Goal: Task Accomplishment & Management: Complete application form

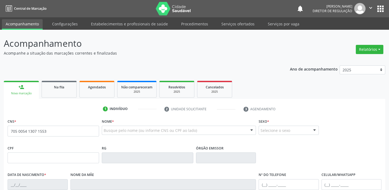
type input "705 0054 1307 1553"
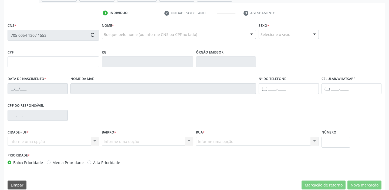
scroll to position [102, 0]
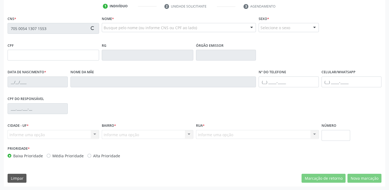
type input "072.511.634-03"
type input "14/10/1989"
type input "Elizabeth Rodrigues Pereira"
type input "(87) 8105-8350"
type input "S/N"
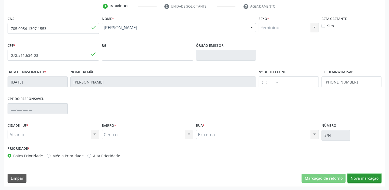
click at [362, 177] on button "Nova marcação" at bounding box center [364, 177] width 34 height 9
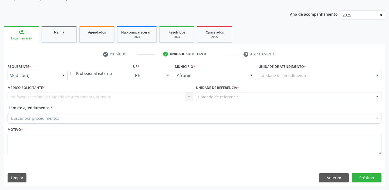
scroll to position [54, 0]
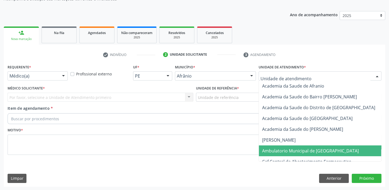
click at [280, 151] on span "Ambulatorio Municipal de [GEOGRAPHIC_DATA]" at bounding box center [310, 151] width 97 height 6
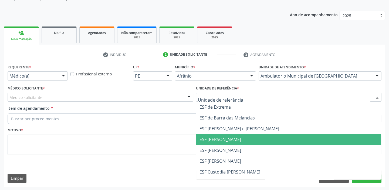
click at [217, 141] on span "ESF [PERSON_NAME]" at bounding box center [220, 139] width 42 height 6
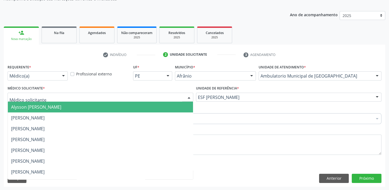
click at [56, 97] on div at bounding box center [101, 97] width 186 height 9
click at [54, 104] on span "Alysson [PERSON_NAME]" at bounding box center [36, 107] width 50 height 6
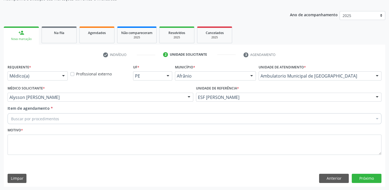
click at [49, 114] on div "Buscar por procedimentos" at bounding box center [195, 118] width 374 height 11
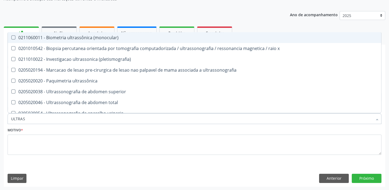
type input "ULTRASS"
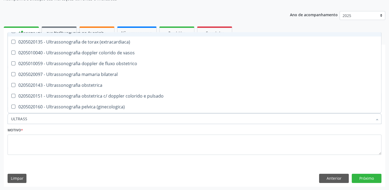
scroll to position [147, 0]
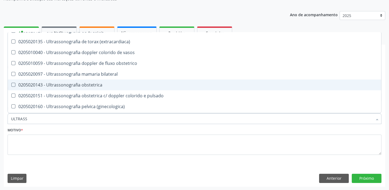
click at [64, 84] on div "0205020143 - Ultrassonografia obstetrica" at bounding box center [194, 85] width 367 height 4
checkbox obstetrica "true"
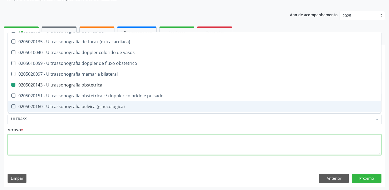
click at [27, 142] on textarea at bounding box center [195, 144] width 374 height 20
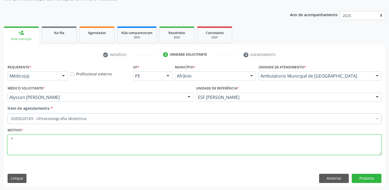
scroll to position [0, 0]
type textarea "*"
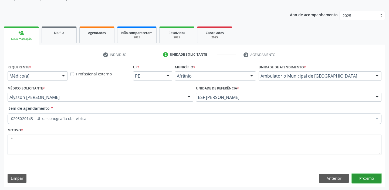
click at [360, 174] on button "Próximo" at bounding box center [366, 177] width 30 height 9
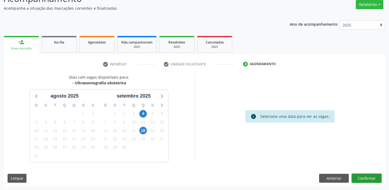
click at [370, 176] on button "Confirmar" at bounding box center [366, 177] width 30 height 9
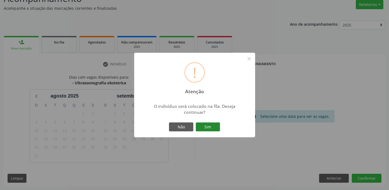
click at [210, 127] on button "Sim" at bounding box center [208, 126] width 24 height 9
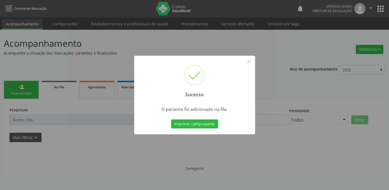
scroll to position [0, 0]
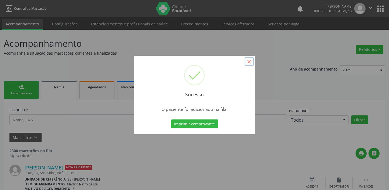
click at [253, 58] on button "×" at bounding box center [248, 61] width 9 height 9
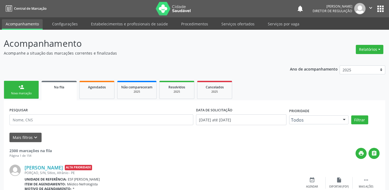
click at [27, 94] on div "Nova marcação" at bounding box center [21, 93] width 27 height 4
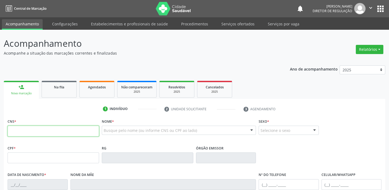
click at [35, 132] on input "text" at bounding box center [53, 130] width 91 height 11
type input "700 0032 1453 1101"
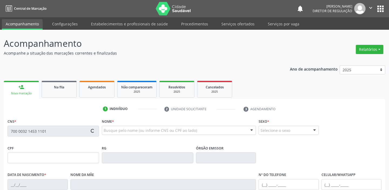
type input "02/08/2013"
type input "Luciene Araujo Sousa"
type input "S/N"
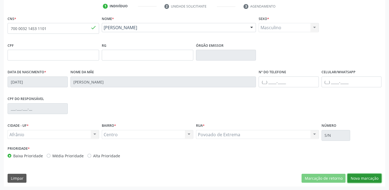
click at [358, 177] on button "Nova marcação" at bounding box center [364, 177] width 34 height 9
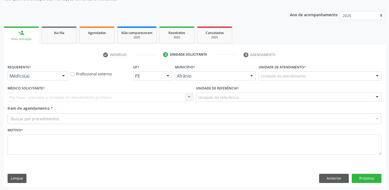
click at [263, 72] on div "Unidade de atendimento" at bounding box center [319, 75] width 123 height 9
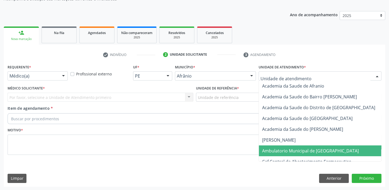
click at [275, 146] on span "Ambulatorio Municipal de [GEOGRAPHIC_DATA]" at bounding box center [325, 150] width 132 height 11
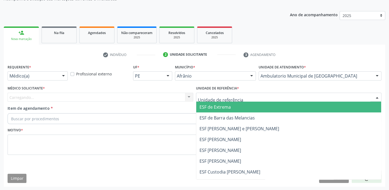
drag, startPoint x: 214, startPoint y: 92, endPoint x: 216, endPoint y: 113, distance: 21.2
click at [214, 93] on div at bounding box center [289, 97] width 186 height 9
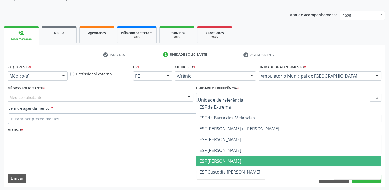
click at [215, 158] on span "ESF [PERSON_NAME]" at bounding box center [220, 161] width 42 height 6
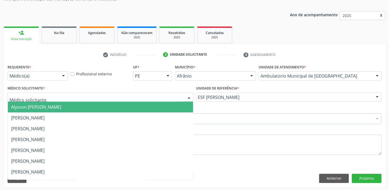
drag, startPoint x: 58, startPoint y: 100, endPoint x: 54, endPoint y: 108, distance: 9.6
click at [57, 100] on div at bounding box center [101, 97] width 186 height 9
click at [54, 108] on span "Alysson [PERSON_NAME]" at bounding box center [36, 107] width 50 height 6
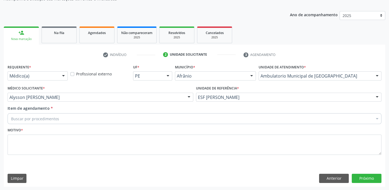
click at [52, 115] on div "Buscar por procedimentos" at bounding box center [195, 118] width 374 height 11
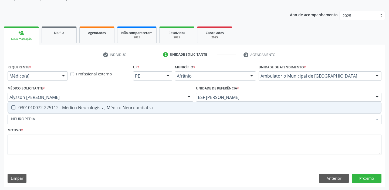
type input "NEUROPEDIAT"
click at [56, 105] on div "0301010072-225112 - Médico Neurologista, Médico Neuropediatra" at bounding box center [194, 107] width 367 height 4
checkbox Neuropediatra "true"
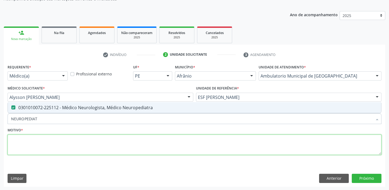
click at [29, 145] on textarea at bounding box center [195, 144] width 374 height 20
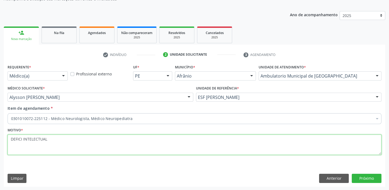
type textarea "DEFICI INTELECTUAL"
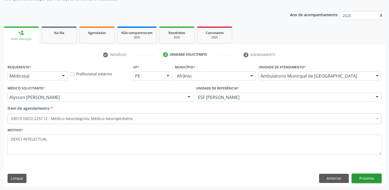
click at [362, 178] on button "Próximo" at bounding box center [366, 177] width 30 height 9
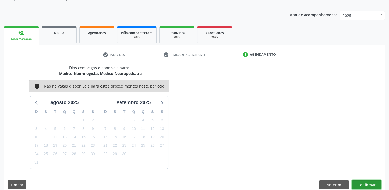
click at [362, 184] on button "Confirmar" at bounding box center [366, 184] width 30 height 9
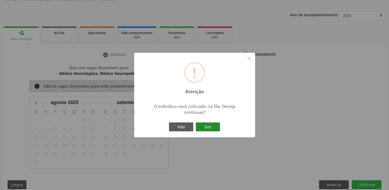
click at [211, 123] on button "Sim" at bounding box center [208, 126] width 24 height 9
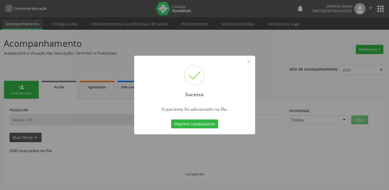
scroll to position [0, 0]
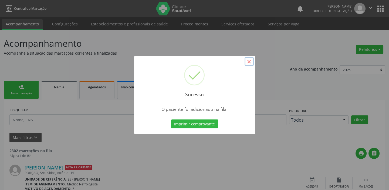
click at [248, 61] on button "×" at bounding box center [248, 61] width 9 height 9
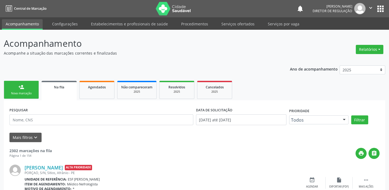
click at [15, 88] on link "person_add Nova marcação" at bounding box center [21, 90] width 35 height 18
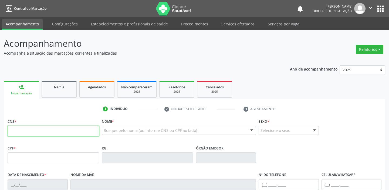
click at [55, 133] on input "text" at bounding box center [53, 130] width 91 height 11
type input "704 3055 0406 2491"
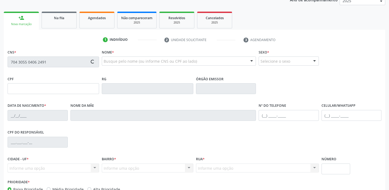
type input "049.548.614-03"
type input "03/01/1964"
type input "Martinha Rodrigues Coelho"
type input "(87) 98819-8620"
type input "6"
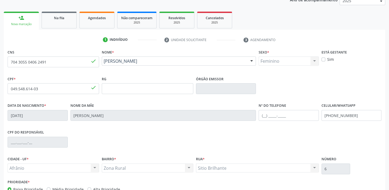
scroll to position [98, 0]
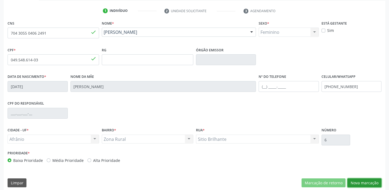
drag, startPoint x: 362, startPoint y: 182, endPoint x: 350, endPoint y: 180, distance: 12.4
click at [362, 182] on button "Nova marcação" at bounding box center [364, 182] width 34 height 9
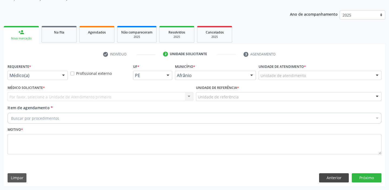
scroll to position [54, 0]
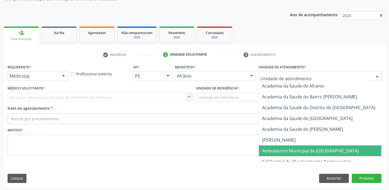
click at [273, 151] on span "Ambulatorio Municipal de [GEOGRAPHIC_DATA]" at bounding box center [310, 151] width 97 height 6
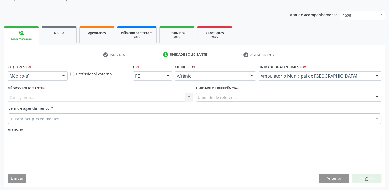
click at [206, 93] on div "Unidade de referência" at bounding box center [289, 97] width 186 height 9
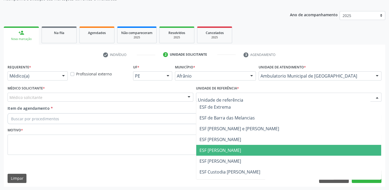
click at [212, 149] on span "ESF [PERSON_NAME]" at bounding box center [220, 150] width 42 height 6
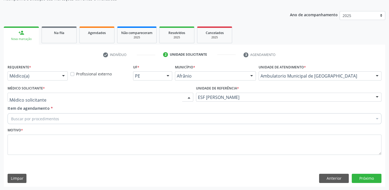
drag, startPoint x: 39, startPoint y: 96, endPoint x: 38, endPoint y: 107, distance: 10.8
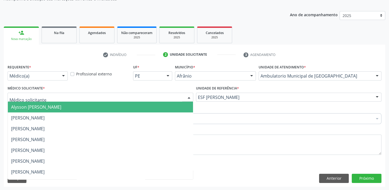
click at [38, 107] on span "Alysson [PERSON_NAME]" at bounding box center [36, 107] width 50 height 6
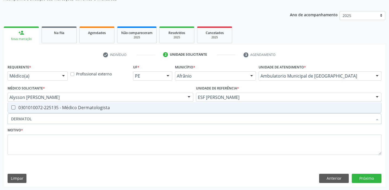
type input "DERMATOLO"
click at [85, 106] on div "0301010072-225135 - Médico Dermatologista" at bounding box center [194, 107] width 367 height 4
checkbox Dermatologista "true"
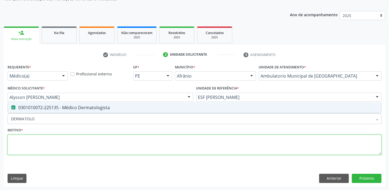
click at [37, 143] on textarea at bounding box center [195, 144] width 374 height 20
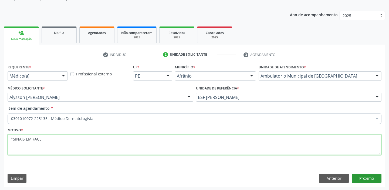
type textarea "*SINAIS EM FACE"
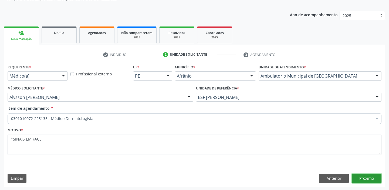
click at [360, 179] on button "Próximo" at bounding box center [366, 177] width 30 height 9
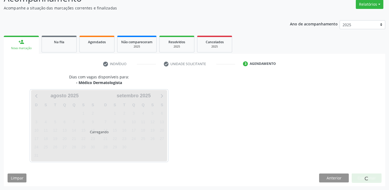
scroll to position [45, 0]
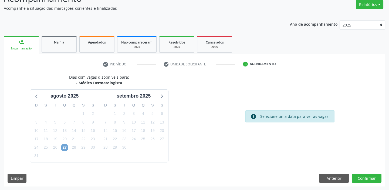
click at [62, 146] on span "27" at bounding box center [65, 147] width 8 height 8
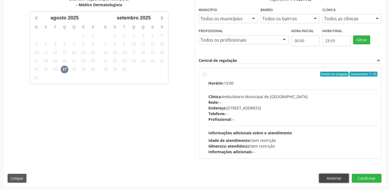
click at [333, 175] on button "Anterior" at bounding box center [334, 177] width 30 height 9
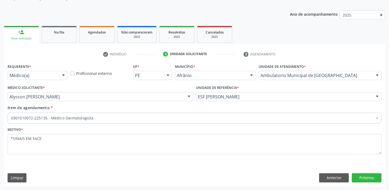
scroll to position [54, 0]
click at [365, 177] on button "Próximo" at bounding box center [366, 177] width 30 height 9
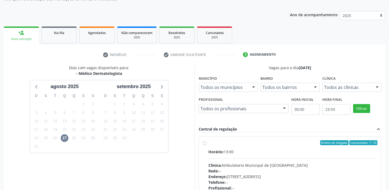
scroll to position [123, 0]
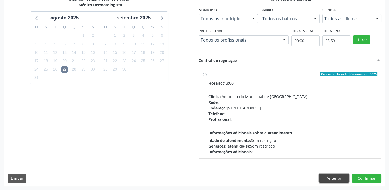
click at [322, 176] on button "Anterior" at bounding box center [334, 177] width 30 height 9
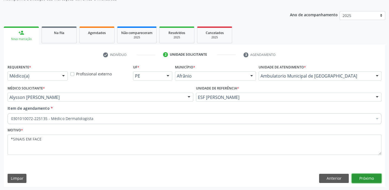
click at [361, 178] on button "Próximo" at bounding box center [366, 177] width 30 height 9
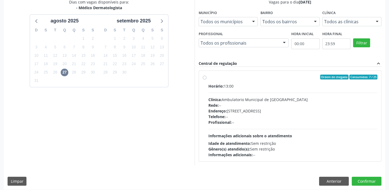
scroll to position [123, 0]
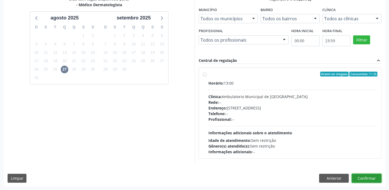
click at [364, 179] on button "Confirmar" at bounding box center [366, 177] width 30 height 9
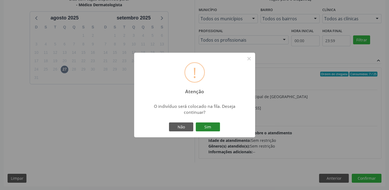
click at [215, 126] on button "Sim" at bounding box center [208, 126] width 24 height 9
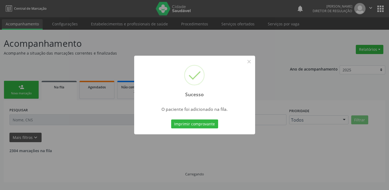
scroll to position [0, 0]
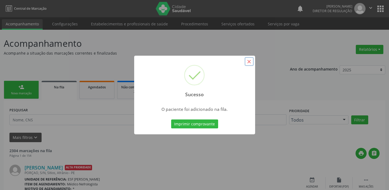
click at [248, 60] on button "×" at bounding box center [248, 61] width 9 height 9
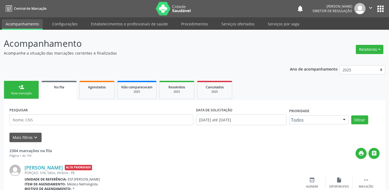
click at [27, 87] on link "person_add Nova marcação" at bounding box center [21, 90] width 35 height 18
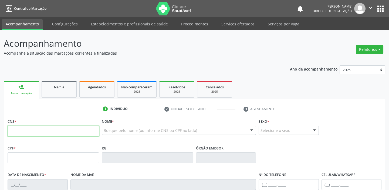
click at [25, 128] on input "text" at bounding box center [53, 130] width 91 height 11
type input "703 5050 9678 9130"
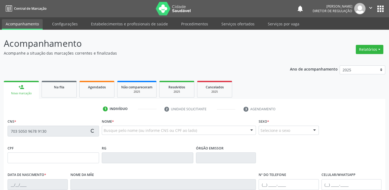
type input "135.583.254-35"
type input "16/02/2002"
type input "Angelita de Sousa Rodrigues"
type input "(87) 99951-4355"
type input "020.284.194-40"
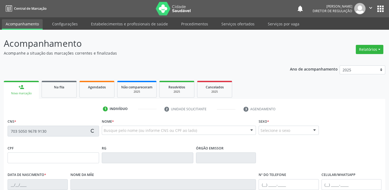
type input "S/N"
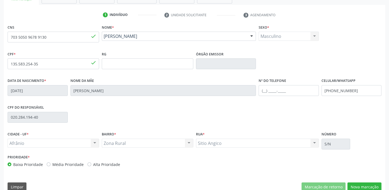
scroll to position [98, 0]
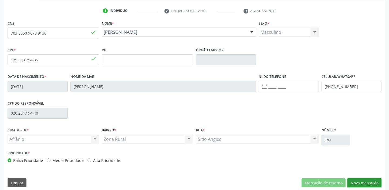
click at [364, 182] on button "Nova marcação" at bounding box center [364, 182] width 34 height 9
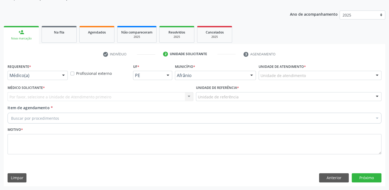
scroll to position [54, 0]
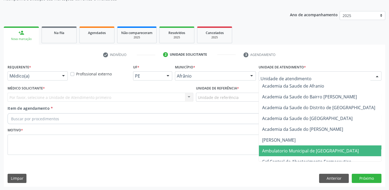
click at [273, 149] on span "Ambulatorio Municipal de [GEOGRAPHIC_DATA]" at bounding box center [310, 151] width 97 height 6
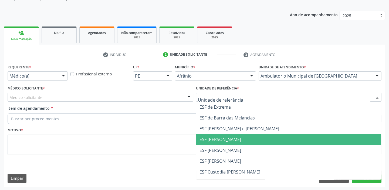
click at [203, 143] on span "ESF [PERSON_NAME]" at bounding box center [288, 139] width 185 height 11
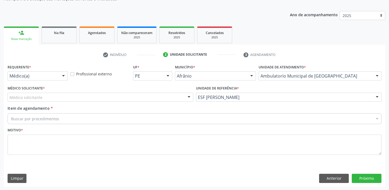
drag, startPoint x: 27, startPoint y: 90, endPoint x: 26, endPoint y: 96, distance: 5.8
click at [27, 90] on label "Médico Solicitante *" at bounding box center [26, 88] width 37 height 8
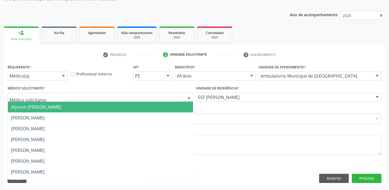
click at [25, 104] on span "Alysson [PERSON_NAME]" at bounding box center [36, 107] width 50 height 6
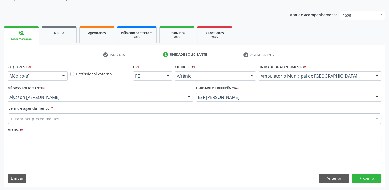
click at [20, 113] on div "Buscar por procedimentos" at bounding box center [195, 118] width 374 height 11
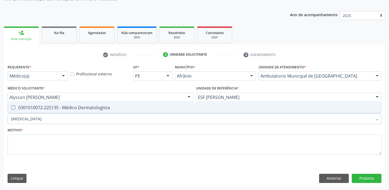
type input "DERMATOLOGISTA"
click at [21, 108] on div "0301010072-225135 - Médico Dermatologista" at bounding box center [194, 107] width 367 height 4
checkbox Dermatologista "true"
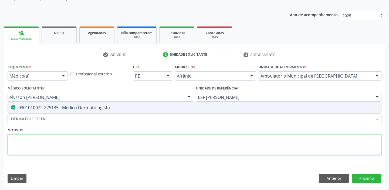
click at [18, 143] on textarea at bounding box center [195, 144] width 374 height 20
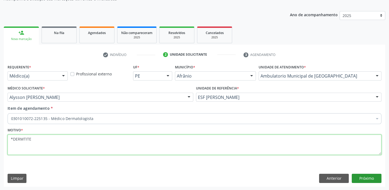
type textarea "*DERMTITE"
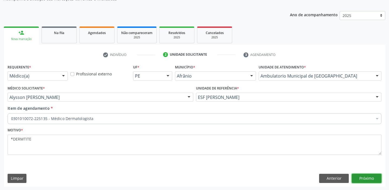
click at [361, 176] on button "Próximo" at bounding box center [366, 177] width 30 height 9
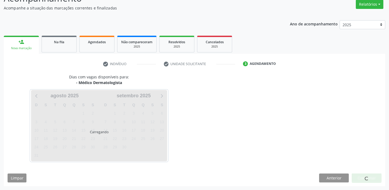
scroll to position [45, 0]
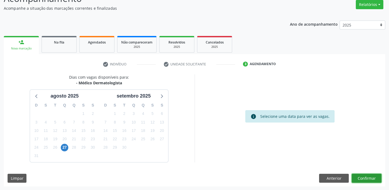
click at [363, 174] on button "Confirmar" at bounding box center [366, 177] width 30 height 9
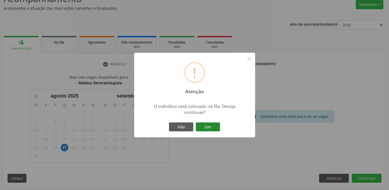
click at [211, 127] on button "Sim" at bounding box center [208, 126] width 24 height 9
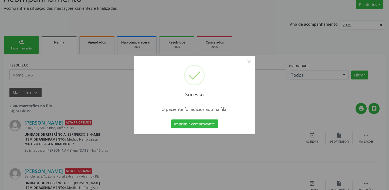
scroll to position [0, 0]
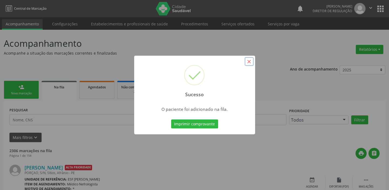
click at [251, 62] on button "×" at bounding box center [248, 61] width 9 height 9
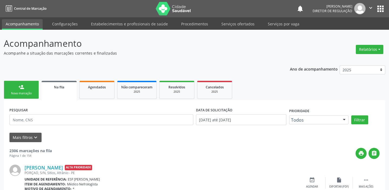
click at [24, 92] on div "Nova marcação" at bounding box center [21, 93] width 27 height 4
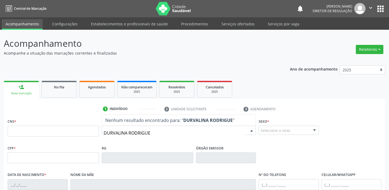
type input "DURVALINA RODRIGUES"
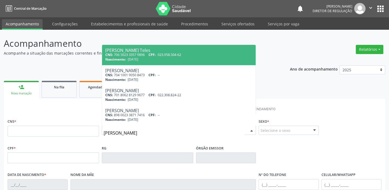
click at [146, 54] on div "CNS: 706 5023 3357 9896 CPF: 023.958.504-62" at bounding box center [178, 54] width 147 height 5
type input "706 5023 3357 9896"
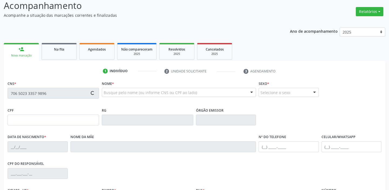
scroll to position [102, 0]
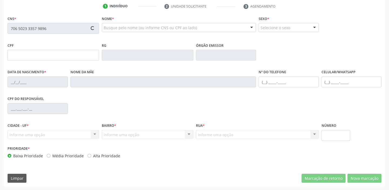
type input "023.958.504-62"
type input "03/11/1947"
type input "Luiza Tereza Rodrigues"
type input "(98) 7881-9853"
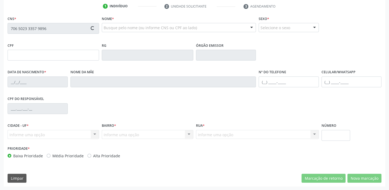
type input "026.329.954-69"
type input "S/N"
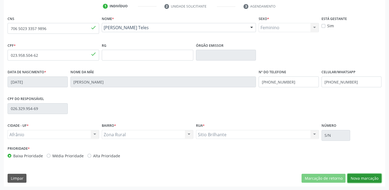
click at [360, 179] on button "Nova marcação" at bounding box center [364, 177] width 34 height 9
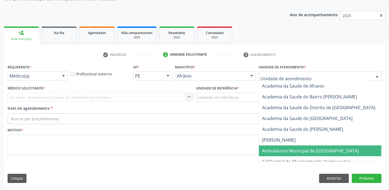
click at [270, 150] on span "Ambulatorio Municipal de [GEOGRAPHIC_DATA]" at bounding box center [310, 151] width 97 height 6
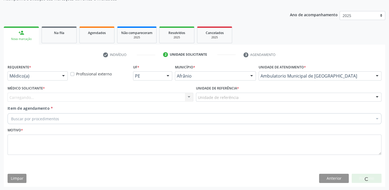
click at [213, 100] on div "Unidade de referência" at bounding box center [289, 97] width 186 height 9
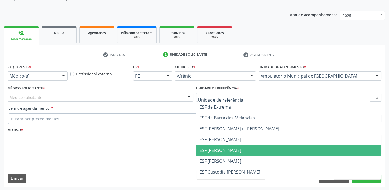
click at [213, 153] on span "ESF [PERSON_NAME]" at bounding box center [288, 150] width 185 height 11
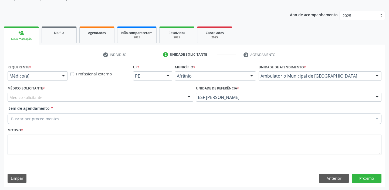
click at [54, 97] on div "Médico solicitante" at bounding box center [101, 97] width 186 height 9
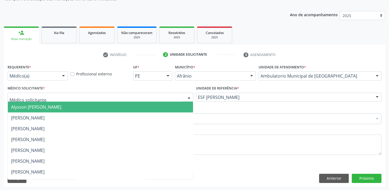
click at [49, 109] on span "Alysson [PERSON_NAME]" at bounding box center [36, 107] width 50 height 6
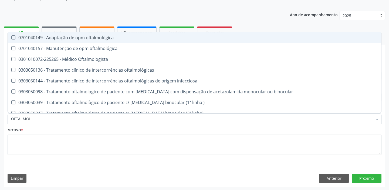
type input "OFTALMOLO"
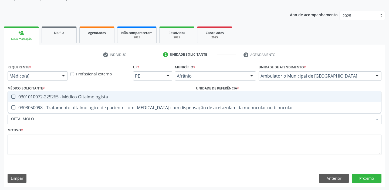
click at [76, 99] on span "0301010072-225265 - Médico Oftalmologista" at bounding box center [194, 96] width 373 height 11
checkbox Oftalmologista "true"
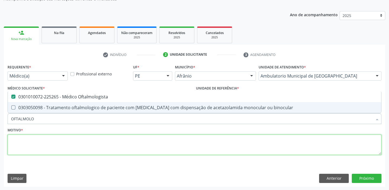
click at [37, 148] on textarea at bounding box center [195, 144] width 374 height 20
checkbox binocular "true"
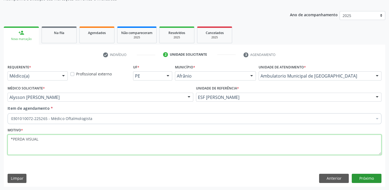
type textarea "*PERDA VISUAL"
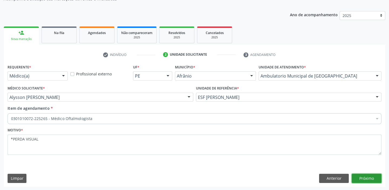
click at [365, 177] on button "Próximo" at bounding box center [366, 177] width 30 height 9
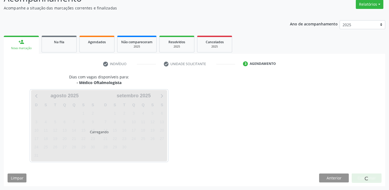
scroll to position [45, 0]
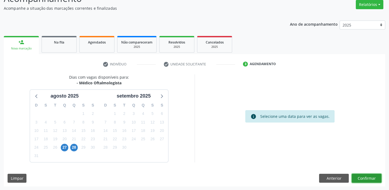
click at [367, 176] on button "Confirmar" at bounding box center [366, 177] width 30 height 9
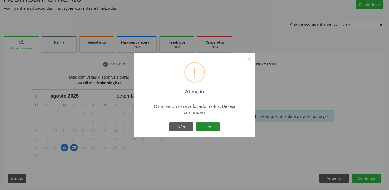
click at [204, 126] on button "Sim" at bounding box center [208, 126] width 24 height 9
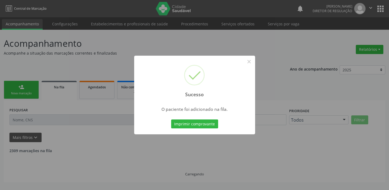
scroll to position [0, 0]
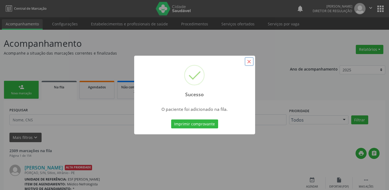
click at [250, 61] on button "×" at bounding box center [248, 61] width 9 height 9
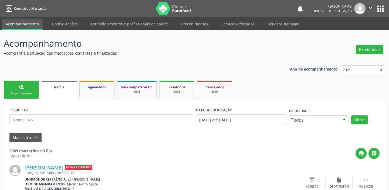
click at [29, 90] on link "person_add Nova marcação" at bounding box center [21, 90] width 35 height 18
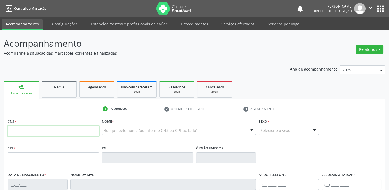
click at [44, 127] on input "text" at bounding box center [53, 130] width 91 height 11
type input "707 6002 7850 2799"
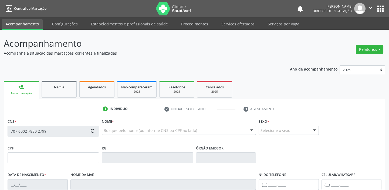
type input "154.550.704-01"
type input "27/03/2018"
type input "Leidiana de Sousa Coelho"
type input "(87) 98819-8538"
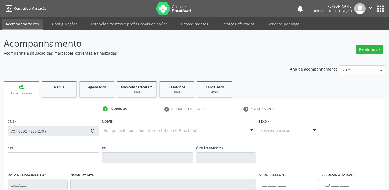
type input "042.219.514-60"
type input "S/N"
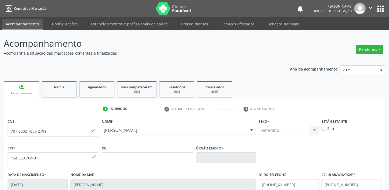
scroll to position [98, 0]
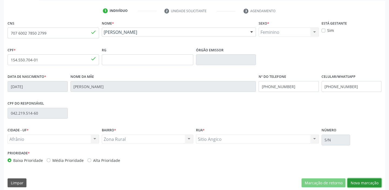
click at [354, 183] on button "Nova marcação" at bounding box center [364, 182] width 34 height 9
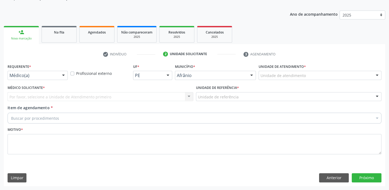
scroll to position [54, 0]
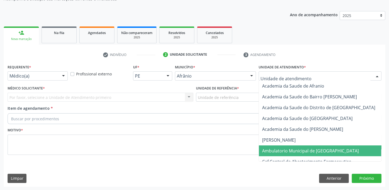
click at [284, 150] on span "Ambulatorio Municipal de [GEOGRAPHIC_DATA]" at bounding box center [310, 151] width 97 height 6
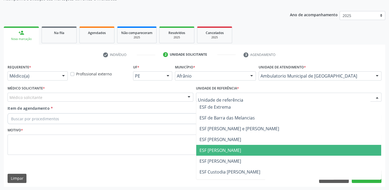
click at [217, 151] on span "ESF [PERSON_NAME]" at bounding box center [220, 150] width 42 height 6
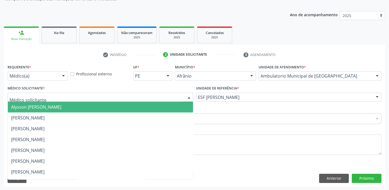
click at [43, 101] on div "Alysson Rodrigo Ferreira Cavalcanti Bruno Saraiva Bezerra Medrado Carlos Gustav…" at bounding box center [101, 97] width 186 height 9
click at [43, 105] on span "Alysson [PERSON_NAME]" at bounding box center [36, 107] width 50 height 6
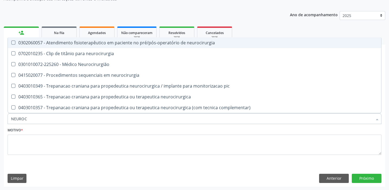
type input "NEUROCI"
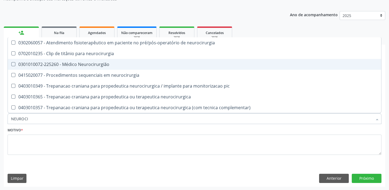
click at [43, 67] on span "0301010072-225260 - Médico Neurocirurgião" at bounding box center [194, 64] width 373 height 11
checkbox Neurocirurgião "true"
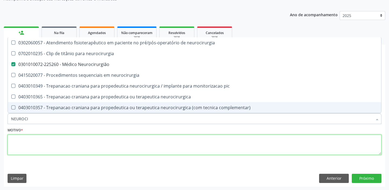
click at [17, 144] on textarea at bounding box center [195, 144] width 374 height 20
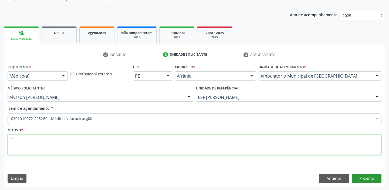
type textarea "*"
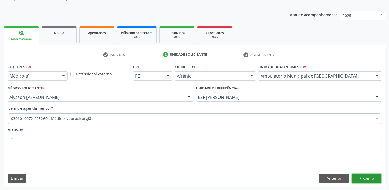
click at [366, 178] on button "Próximo" at bounding box center [366, 177] width 30 height 9
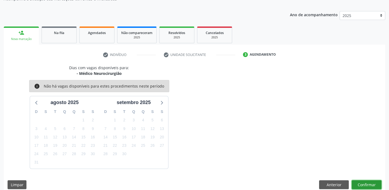
click at [369, 180] on button "Confirmar" at bounding box center [366, 184] width 30 height 9
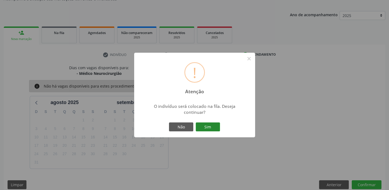
click at [205, 124] on button "Sim" at bounding box center [208, 126] width 24 height 9
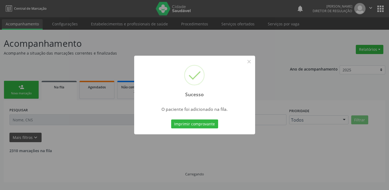
scroll to position [0, 0]
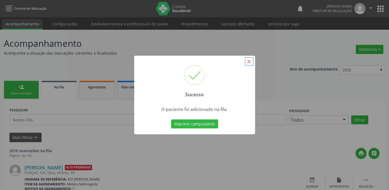
click at [249, 61] on button "×" at bounding box center [248, 61] width 9 height 9
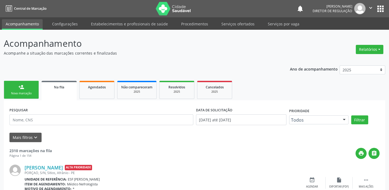
click at [15, 86] on link "person_add Nova marcação" at bounding box center [21, 90] width 35 height 18
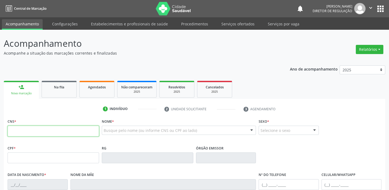
click at [35, 134] on input "text" at bounding box center [53, 130] width 91 height 11
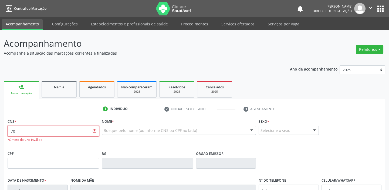
type input "7"
type input "709 0040 7250 1191"
click at [68, 133] on input "709 0040 7250 1191" at bounding box center [53, 130] width 91 height 11
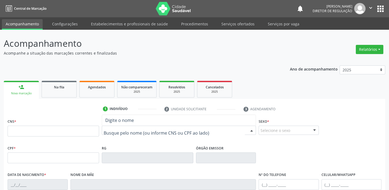
click at [114, 126] on div at bounding box center [179, 129] width 154 height 9
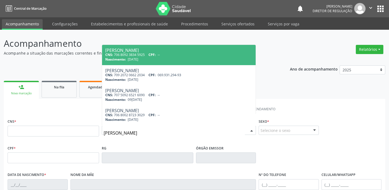
type input "MARIA RODRIGUES GOMES"
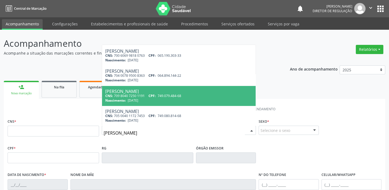
scroll to position [24, 0]
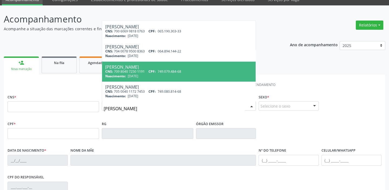
click at [139, 73] on div "CNS: 709 8040 7250 1191 CPF: 749.079.484-68" at bounding box center [178, 71] width 147 height 5
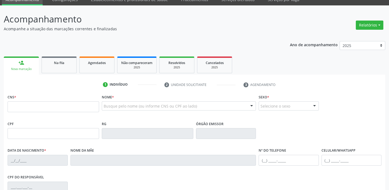
type input "709 8040 7250 1191"
type input "749.079.484-68"
type input "24/11/1943"
type input "Maria Martinha Rodrigues"
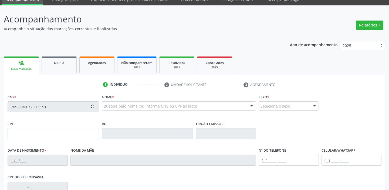
type input "(87) 98859-1686"
type input "112"
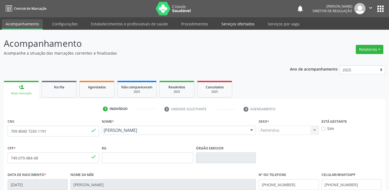
click at [228, 23] on link "Serviços ofertados" at bounding box center [237, 23] width 41 height 9
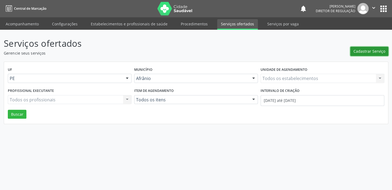
click at [370, 50] on span "Cadastrar Serviço" at bounding box center [370, 51] width 32 height 6
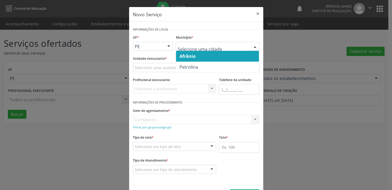
drag, startPoint x: 187, startPoint y: 59, endPoint x: 153, endPoint y: 70, distance: 36.0
click at [187, 58] on span "Afrânio" at bounding box center [187, 56] width 16 height 6
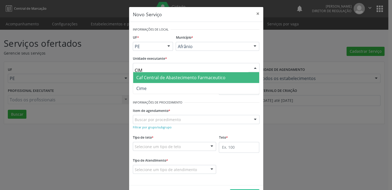
type input "CIME"
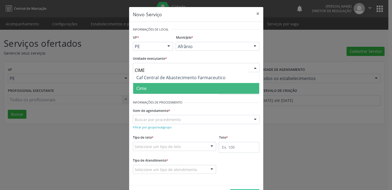
click at [146, 86] on span "Cime" at bounding box center [196, 88] width 126 height 11
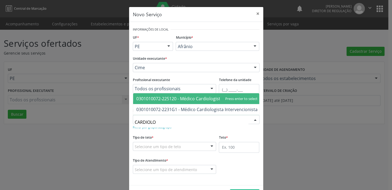
type input "CARDIOLOG"
drag, startPoint x: 152, startPoint y: 95, endPoint x: 151, endPoint y: 112, distance: 17.3
click at [152, 95] on span "0301010072-225120 - Médico Cardiologista" at bounding box center [179, 98] width 87 height 6
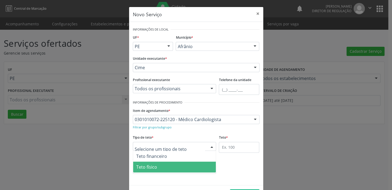
click at [149, 170] on span "Teto físico" at bounding box center [174, 166] width 83 height 11
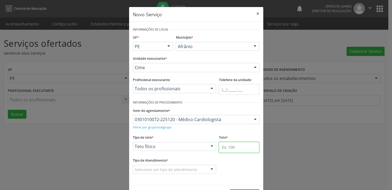
click at [223, 146] on input "text" at bounding box center [239, 147] width 40 height 11
type input "1"
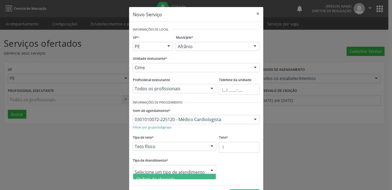
click at [169, 177] on span "Ordem de chegada" at bounding box center [155, 179] width 39 height 6
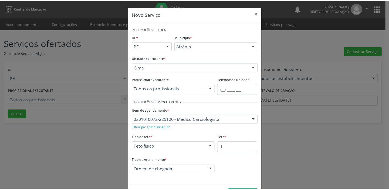
scroll to position [19, 0]
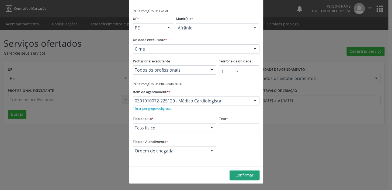
click at [241, 173] on span "Confirmar" at bounding box center [245, 174] width 18 height 5
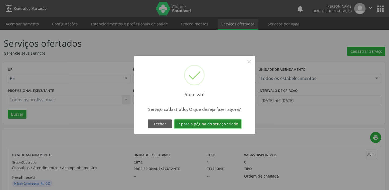
click at [205, 124] on button "Ir para a página do serviço criado" at bounding box center [207, 123] width 67 height 9
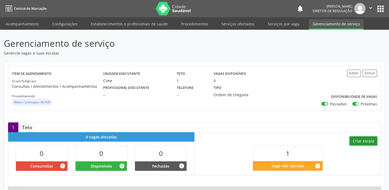
click at [363, 142] on button "Criar escala" at bounding box center [363, 140] width 28 height 9
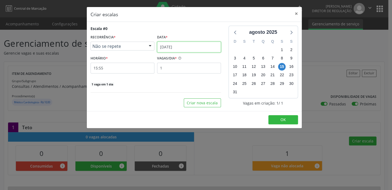
click at [181, 47] on input "15/08/2025" at bounding box center [189, 47] width 64 height 11
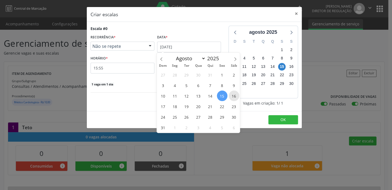
click at [236, 97] on span "16" at bounding box center [234, 95] width 11 height 11
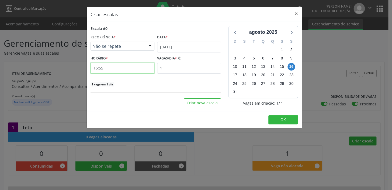
click at [111, 68] on input "15:55" at bounding box center [123, 68] width 64 height 11
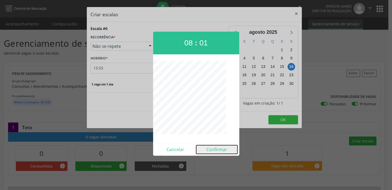
click at [215, 146] on button "Confirmar" at bounding box center [216, 149] width 41 height 9
type input "08:01"
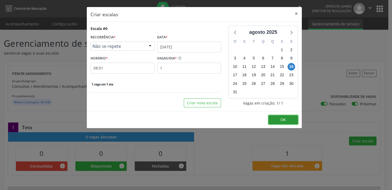
click at [285, 117] on span "OK" at bounding box center [283, 119] width 5 height 5
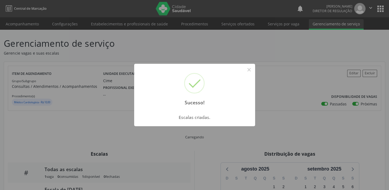
click at [253, 67] on div "Sucesso! ×" at bounding box center [194, 87] width 121 height 46
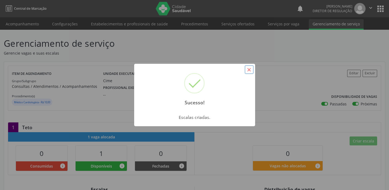
click at [248, 70] on button "×" at bounding box center [248, 69] width 9 height 9
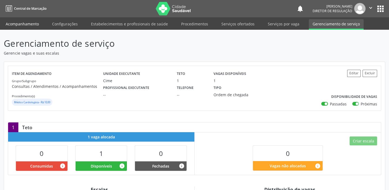
click at [15, 23] on link "Acompanhamento" at bounding box center [22, 23] width 41 height 9
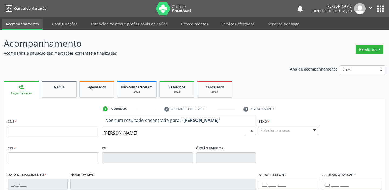
type input "JOANA DE MACEDO"
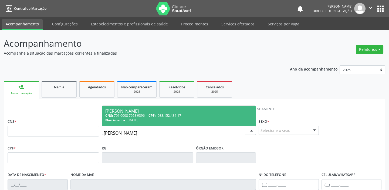
click at [139, 114] on div "CNS: 701 0008 7058 9396 CPF: 033.152.434-17" at bounding box center [178, 115] width 147 height 5
type input "701 0008 7058 9396"
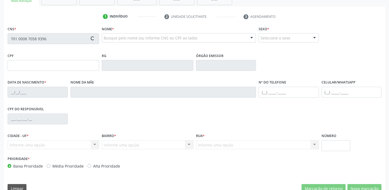
scroll to position [102, 0]
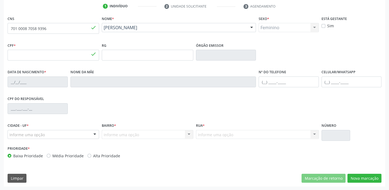
type input "033.152.434-17"
type input "23/08/1975"
type input "Maria do Carmo de Macedo Rodrigues"
type input "(87) 98144-6006"
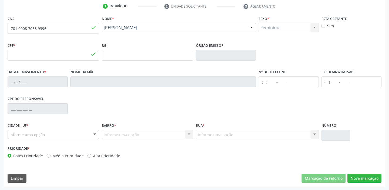
type input "140"
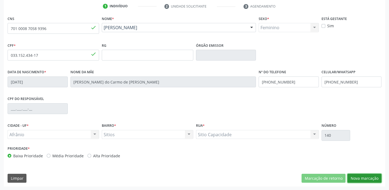
click at [361, 179] on button "Nova marcação" at bounding box center [364, 177] width 34 height 9
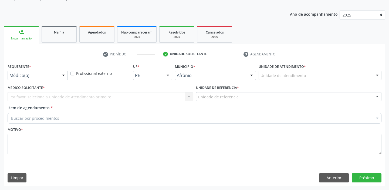
scroll to position [54, 0]
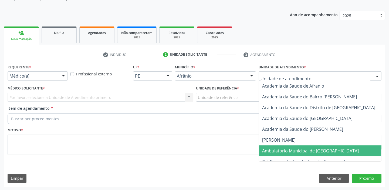
drag, startPoint x: 278, startPoint y: 148, endPoint x: 250, endPoint y: 131, distance: 32.8
click at [278, 148] on span "Ambulatorio Municipal de [GEOGRAPHIC_DATA]" at bounding box center [310, 151] width 97 height 6
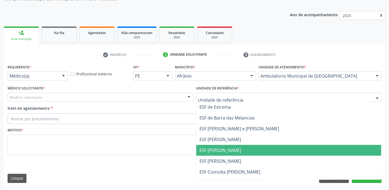
click at [218, 147] on span "ESF [PERSON_NAME]" at bounding box center [220, 150] width 42 height 6
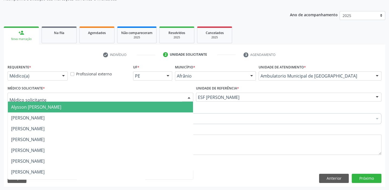
click at [32, 106] on span "Alysson [PERSON_NAME]" at bounding box center [36, 107] width 50 height 6
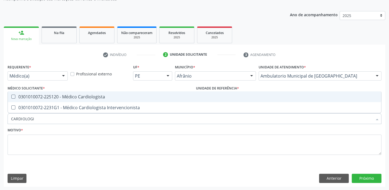
type input "CARDIOLOGIS"
click at [46, 94] on div "0301010072-225120 - Médico Cardiologista" at bounding box center [194, 96] width 367 height 4
checkbox Cardiologista "true"
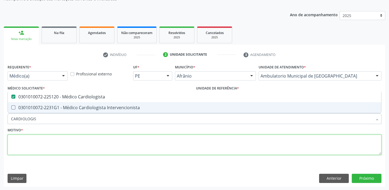
click at [28, 140] on textarea at bounding box center [195, 144] width 374 height 20
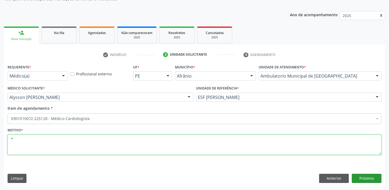
type textarea "*"
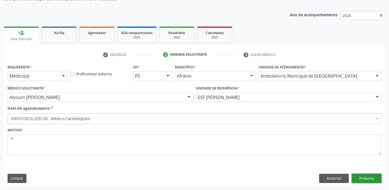
click at [361, 179] on button "Próximo" at bounding box center [366, 177] width 30 height 9
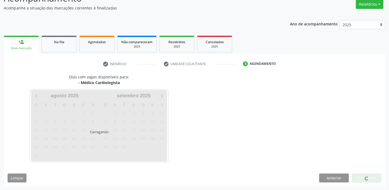
scroll to position [45, 0]
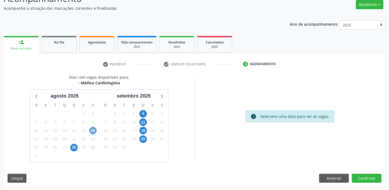
click at [92, 128] on span "16" at bounding box center [93, 130] width 8 height 8
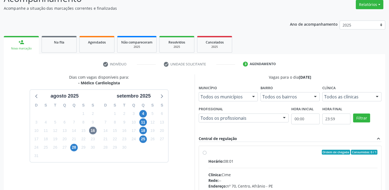
click at [295, 151] on div "Ordem de chegada Consumidos: 0 / 1" at bounding box center [292, 151] width 169 height 5
click at [206, 151] on input "Ordem de chegada Consumidos: 0 / 1 Horário: 08:01 Clínica: Cime Rede: -- Endere…" at bounding box center [205, 151] width 4 height 5
radio input "true"
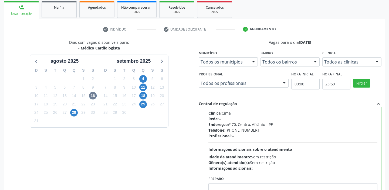
scroll to position [132, 0]
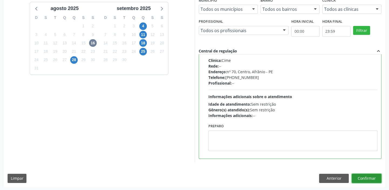
click at [360, 179] on button "Confirmar" at bounding box center [366, 177] width 30 height 9
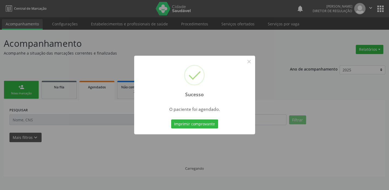
scroll to position [0, 0]
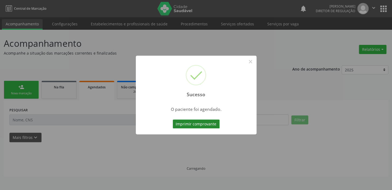
click at [202, 123] on button "Imprimir comprovante" at bounding box center [196, 123] width 47 height 9
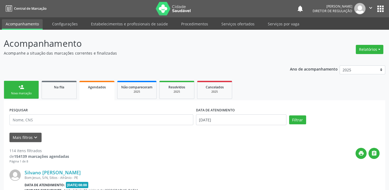
click at [26, 86] on link "person_add Nova marcação" at bounding box center [21, 90] width 35 height 18
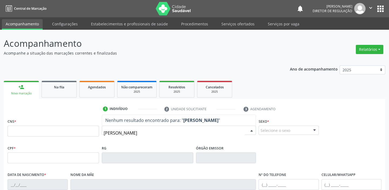
type input "MARIA RODRIGUES GOMES"
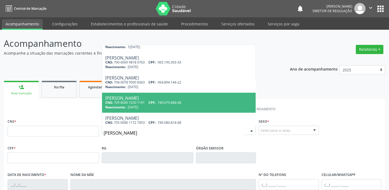
scroll to position [39, 0]
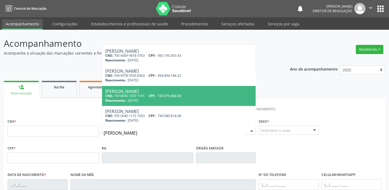
click at [154, 94] on span "CPF:" at bounding box center [151, 95] width 7 height 5
type input "709 8040 7250 1191"
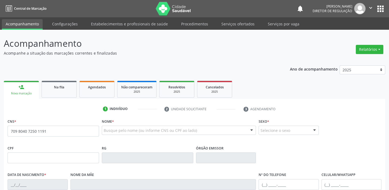
scroll to position [0, 0]
type input "749.079.484-68"
type input "24/11/1943"
type input "Maria Martinha Rodrigues"
type input "(87) 98859-1686"
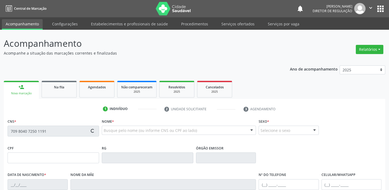
type input "(87) 98859-1686"
type input "112"
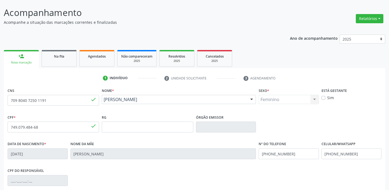
scroll to position [73, 0]
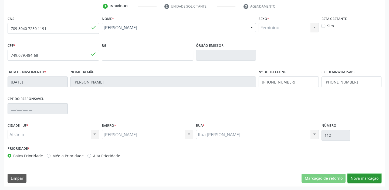
click at [362, 177] on button "Nova marcação" at bounding box center [364, 177] width 34 height 9
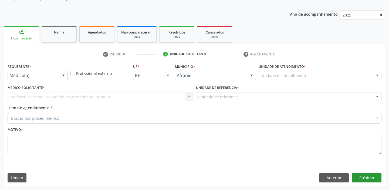
scroll to position [54, 0]
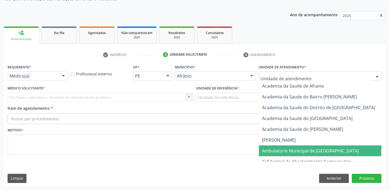
click at [275, 153] on span "Ambulatorio Municipal de [GEOGRAPHIC_DATA]" at bounding box center [310, 151] width 97 height 6
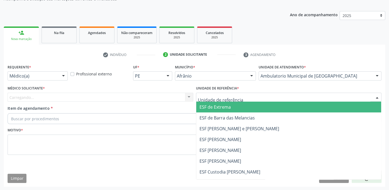
drag, startPoint x: 213, startPoint y: 95, endPoint x: 213, endPoint y: 116, distance: 20.2
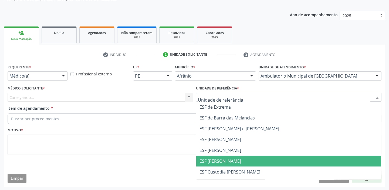
click at [212, 156] on span "ESF [PERSON_NAME]" at bounding box center [288, 160] width 185 height 11
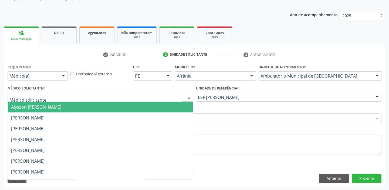
click at [59, 98] on div at bounding box center [101, 97] width 186 height 9
click at [59, 104] on span "Alysson [PERSON_NAME]" at bounding box center [36, 107] width 50 height 6
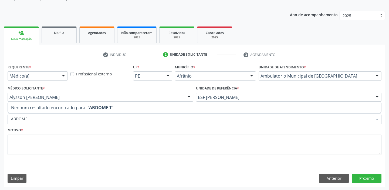
type input "ABDOME"
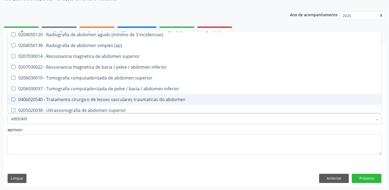
scroll to position [27, 0]
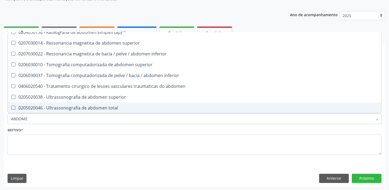
click at [76, 108] on div "0205020046 - Ultrassonografia de abdomen total" at bounding box center [194, 107] width 367 height 4
checkbox total "true"
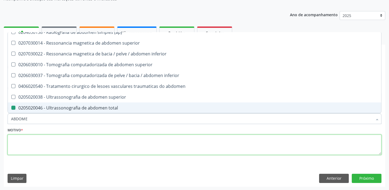
click at [28, 143] on textarea at bounding box center [195, 144] width 374 height 20
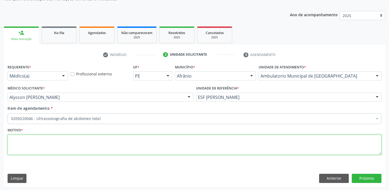
scroll to position [0, 0]
type textarea "DOR"
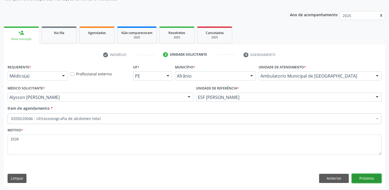
click at [361, 175] on button "Próximo" at bounding box center [366, 177] width 30 height 9
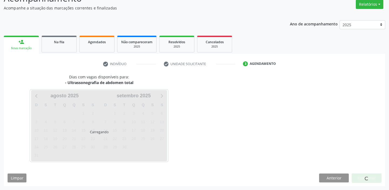
scroll to position [45, 0]
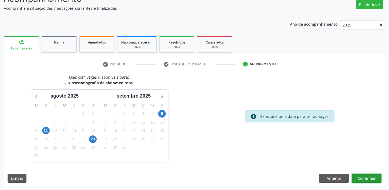
click at [364, 177] on button "Confirmar" at bounding box center [366, 177] width 30 height 9
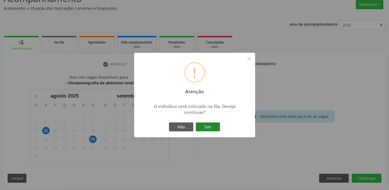
click at [213, 127] on button "Sim" at bounding box center [208, 126] width 24 height 9
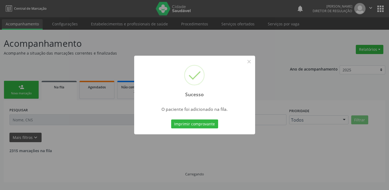
scroll to position [0, 0]
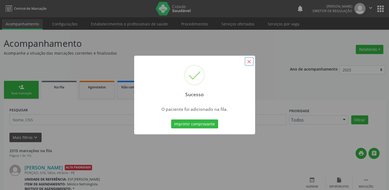
drag, startPoint x: 250, startPoint y: 62, endPoint x: 137, endPoint y: 64, distance: 112.8
click at [249, 62] on button "×" at bounding box center [248, 61] width 9 height 9
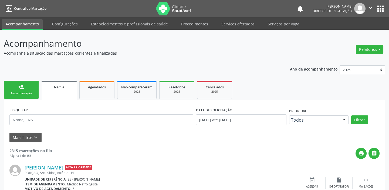
click at [25, 89] on link "person_add Nova marcação" at bounding box center [21, 90] width 35 height 18
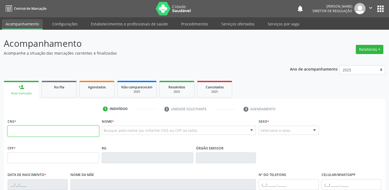
click at [24, 133] on input "text" at bounding box center [53, 130] width 91 height 11
type input "709 8040 7250 1191"
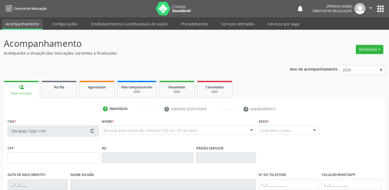
type input "749.079.484-68"
type input "24/11/1943"
type input "Maria Martinha Rodrigues"
type input "(87) 98859-1686"
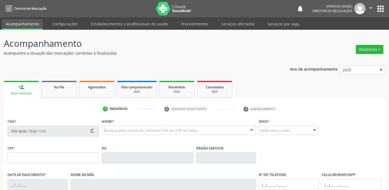
type input "112"
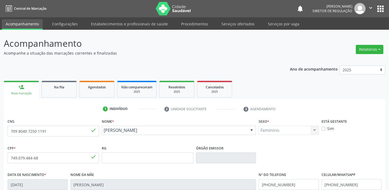
scroll to position [102, 0]
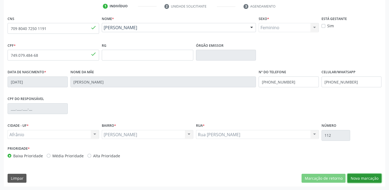
click at [363, 178] on button "Nova marcação" at bounding box center [364, 177] width 34 height 9
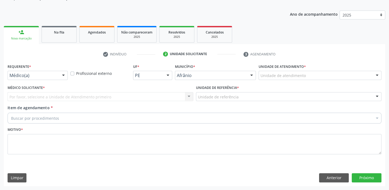
scroll to position [54, 0]
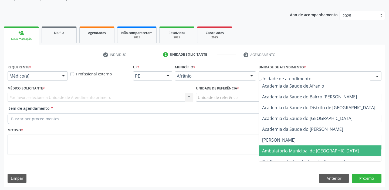
click at [274, 148] on span "Ambulatorio Municipal de [GEOGRAPHIC_DATA]" at bounding box center [310, 151] width 97 height 6
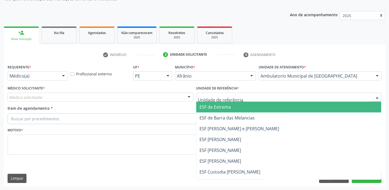
drag, startPoint x: 219, startPoint y: 96, endPoint x: 219, endPoint y: 127, distance: 30.5
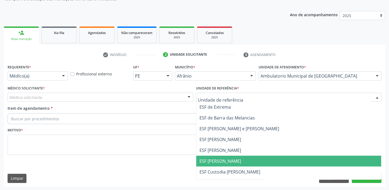
click at [219, 155] on span "ESF [PERSON_NAME]" at bounding box center [288, 160] width 185 height 11
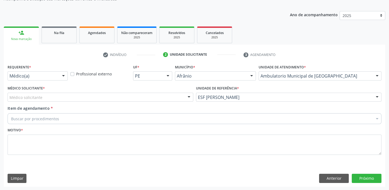
drag, startPoint x: 56, startPoint y: 97, endPoint x: 53, endPoint y: 107, distance: 10.8
click at [54, 100] on div "Médico solicitante" at bounding box center [101, 97] width 186 height 9
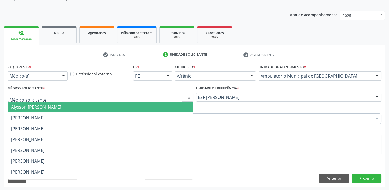
click at [53, 110] on span "Alysson [PERSON_NAME]" at bounding box center [100, 106] width 185 height 11
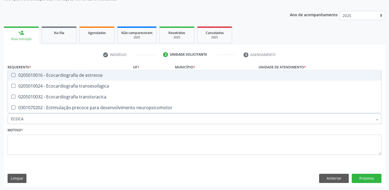
type input "ECOCAR"
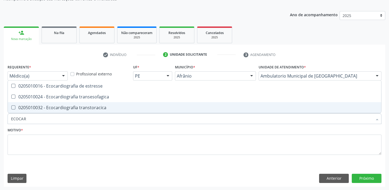
click at [54, 108] on div "0205010032 - Ecocardiografia transtoracica" at bounding box center [194, 107] width 367 height 4
checkbox transtoracica "true"
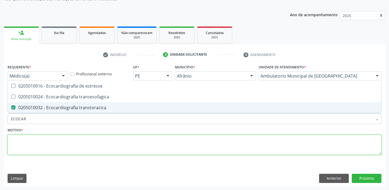
click at [32, 148] on textarea at bounding box center [195, 144] width 374 height 20
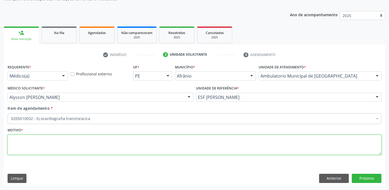
type textarea "D"
type textarea "HAS"
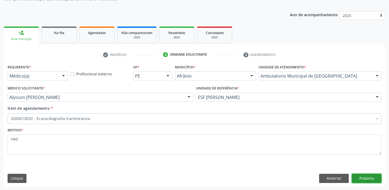
click at [355, 175] on button "Próximo" at bounding box center [366, 177] width 30 height 9
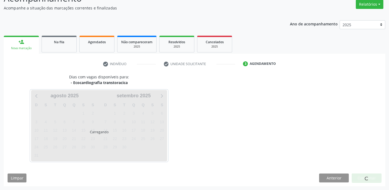
scroll to position [45, 0]
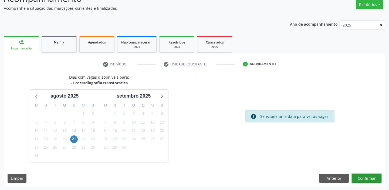
click at [364, 179] on button "Confirmar" at bounding box center [366, 177] width 30 height 9
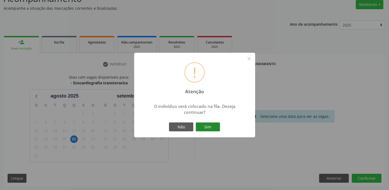
click at [206, 125] on button "Sim" at bounding box center [208, 126] width 24 height 9
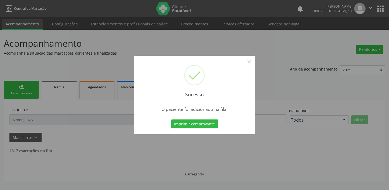
scroll to position [0, 0]
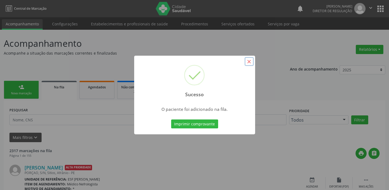
click at [248, 63] on button "×" at bounding box center [248, 61] width 9 height 9
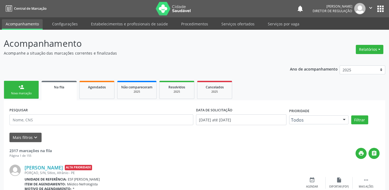
click at [27, 93] on div "Nova marcação" at bounding box center [21, 93] width 27 height 4
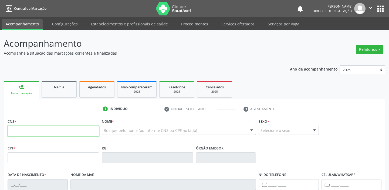
click at [38, 128] on input "text" at bounding box center [53, 130] width 91 height 11
type input "709 8040 7250 1191"
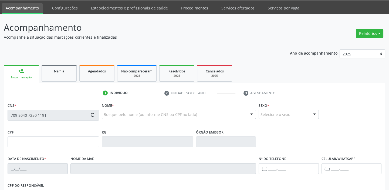
type input "749.079.484-68"
type input "24/11/1943"
type input "Maria Martinha Rodrigues"
type input "(87) 98859-1686"
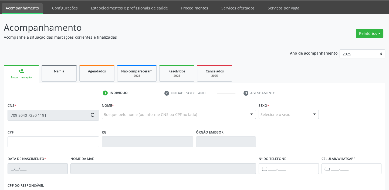
type input "112"
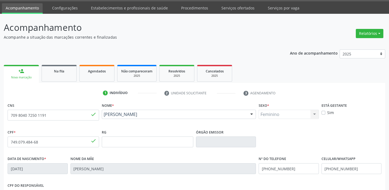
scroll to position [102, 0]
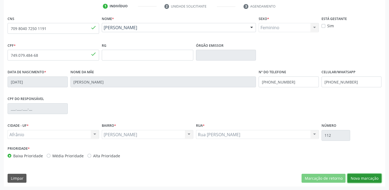
click at [361, 177] on button "Nova marcação" at bounding box center [364, 177] width 34 height 9
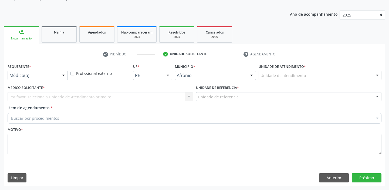
scroll to position [54, 0]
drag, startPoint x: 277, startPoint y: 77, endPoint x: 279, endPoint y: 100, distance: 22.5
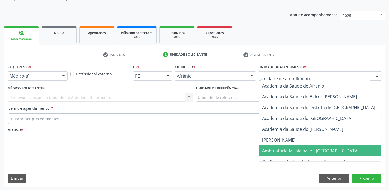
click at [285, 149] on span "Ambulatorio Municipal de [GEOGRAPHIC_DATA]" at bounding box center [310, 151] width 97 height 6
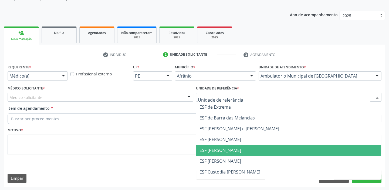
click at [210, 151] on span "ESF [PERSON_NAME]" at bounding box center [220, 150] width 42 height 6
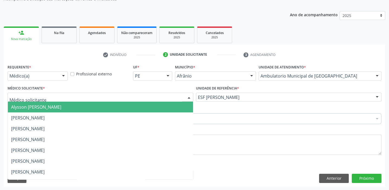
drag, startPoint x: 17, startPoint y: 97, endPoint x: 18, endPoint y: 110, distance: 13.2
click at [18, 110] on span "Alysson [PERSON_NAME]" at bounding box center [100, 106] width 185 height 11
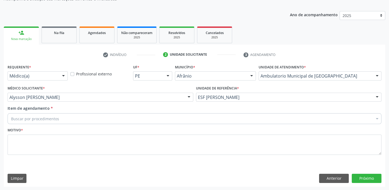
click at [23, 113] on div "Buscar por procedimentos" at bounding box center [195, 118] width 374 height 11
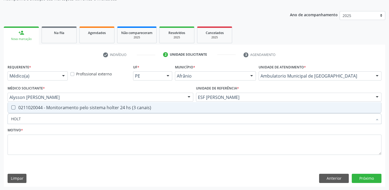
type input "HOLTE"
click at [26, 108] on div "0211020044 - Monitoramento pelo sistema holter 24 hs (3 canais)" at bounding box center [194, 107] width 367 height 4
checkbox canais\) "true"
click at [15, 132] on label "Motivo *" at bounding box center [15, 130] width 15 height 8
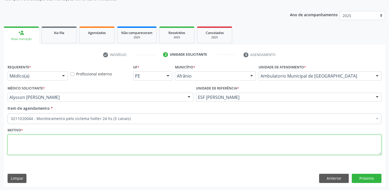
click at [15, 142] on textarea at bounding box center [195, 144] width 374 height 20
type textarea "HAS"
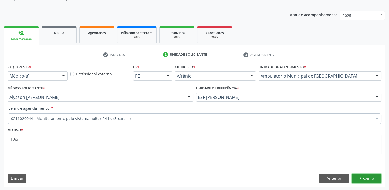
click at [368, 178] on button "Próximo" at bounding box center [366, 177] width 30 height 9
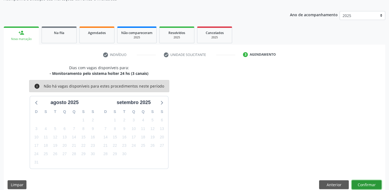
click at [367, 183] on button "Confirmar" at bounding box center [366, 184] width 30 height 9
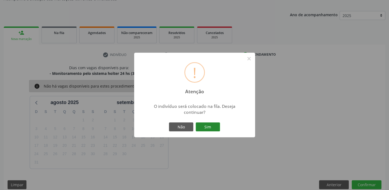
click at [206, 126] on button "Sim" at bounding box center [208, 126] width 24 height 9
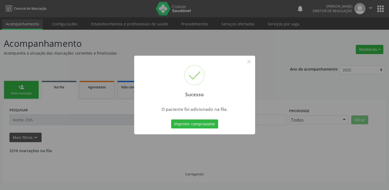
scroll to position [0, 0]
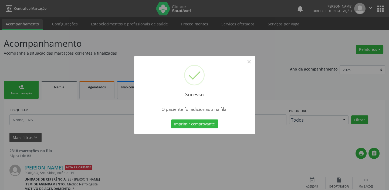
click at [254, 58] on div "Sucesso ×" at bounding box center [194, 79] width 121 height 46
drag, startPoint x: 251, startPoint y: 61, endPoint x: 184, endPoint y: 61, distance: 66.6
click at [247, 60] on button "×" at bounding box center [248, 61] width 9 height 9
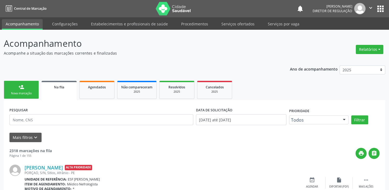
click at [30, 90] on link "person_add Nova marcação" at bounding box center [21, 90] width 35 height 18
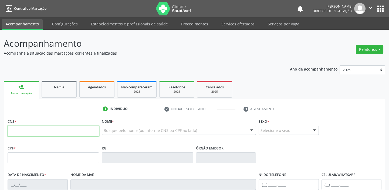
click at [37, 132] on input "text" at bounding box center [53, 130] width 91 height 11
type input "709 8040 7250 1191"
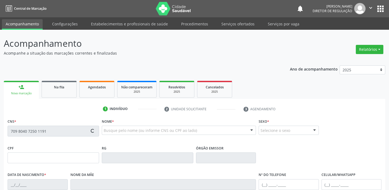
type input "749.079.484-68"
type input "24/11/1943"
type input "Maria Martinha Rodrigues"
type input "(87) 98859-1686"
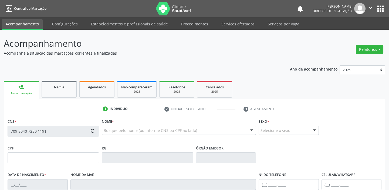
type input "112"
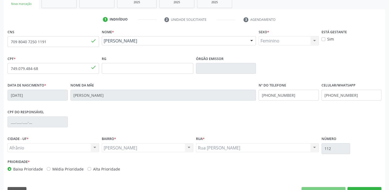
scroll to position [102, 0]
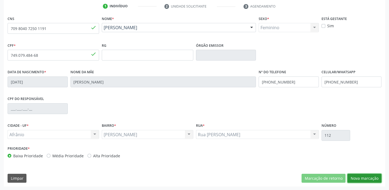
click at [356, 175] on button "Nova marcação" at bounding box center [364, 177] width 34 height 9
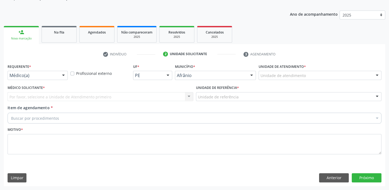
scroll to position [54, 0]
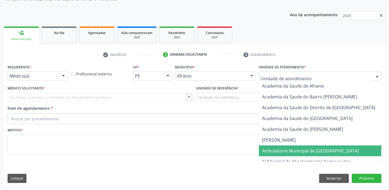
click at [278, 146] on span "Ambulatorio Municipal de [GEOGRAPHIC_DATA]" at bounding box center [325, 150] width 132 height 11
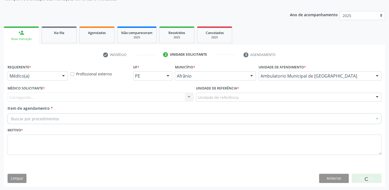
drag, startPoint x: 209, startPoint y: 99, endPoint x: 209, endPoint y: 102, distance: 3.0
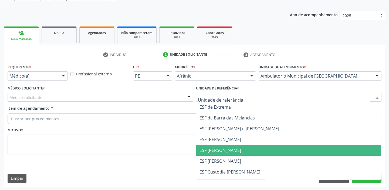
click at [213, 154] on span "ESF [PERSON_NAME]" at bounding box center [288, 150] width 185 height 11
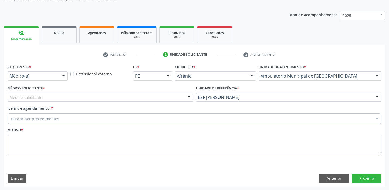
drag, startPoint x: 33, startPoint y: 97, endPoint x: 35, endPoint y: 111, distance: 13.6
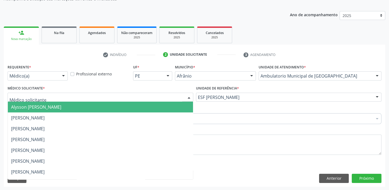
click at [35, 111] on span "Alysson [PERSON_NAME]" at bounding box center [100, 106] width 185 height 11
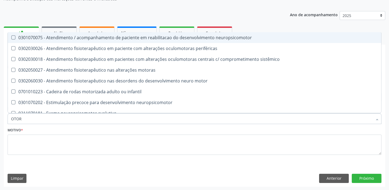
type input "OTORR"
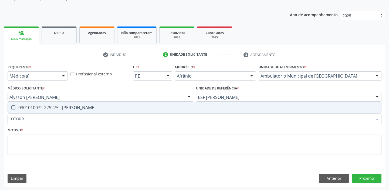
click at [34, 110] on span "0301010072-225275 - Médico Otorrinolaringologista" at bounding box center [194, 107] width 373 height 11
checkbox Otorrinolaringologista "true"
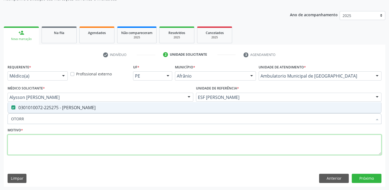
click at [30, 148] on textarea at bounding box center [195, 144] width 374 height 20
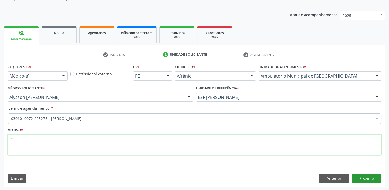
type textarea "*"
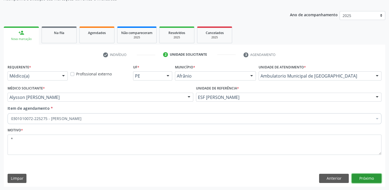
click at [360, 174] on button "Próximo" at bounding box center [366, 177] width 30 height 9
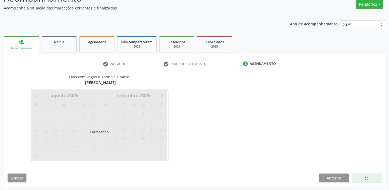
scroll to position [45, 0]
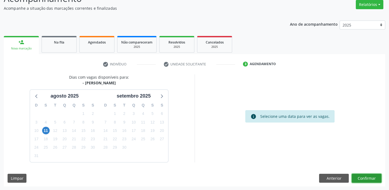
click at [366, 178] on button "Confirmar" at bounding box center [366, 177] width 30 height 9
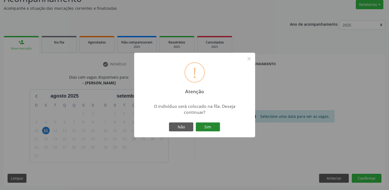
click at [208, 126] on button "Sim" at bounding box center [208, 126] width 24 height 9
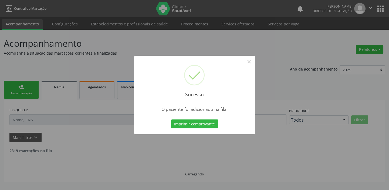
scroll to position [0, 0]
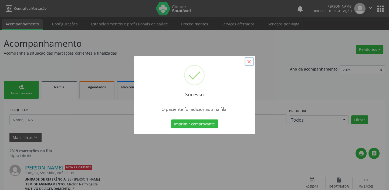
click at [248, 62] on button "×" at bounding box center [248, 61] width 9 height 9
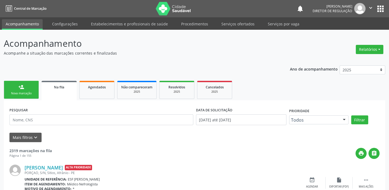
click at [30, 89] on link "person_add Nova marcação" at bounding box center [21, 90] width 35 height 18
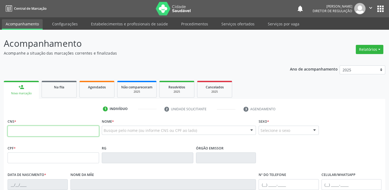
click at [43, 126] on input "text" at bounding box center [53, 130] width 91 height 11
type input "700 6079 5573 6663"
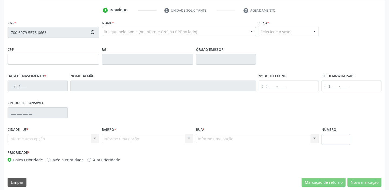
scroll to position [102, 0]
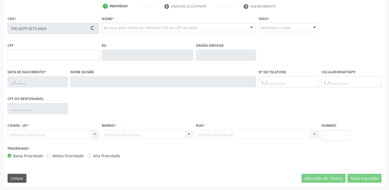
type input "050.550.314-09"
type input "12/04/1976"
type input "Maria Martina Rodrigues"
type input "(87) 98834-6734"
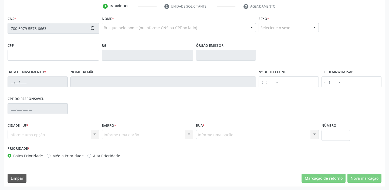
type input "90"
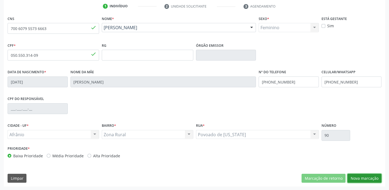
click at [353, 177] on button "Nova marcação" at bounding box center [364, 177] width 34 height 9
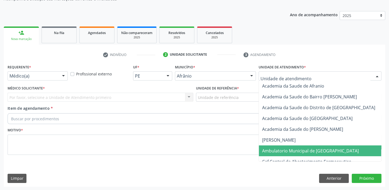
click at [278, 148] on span "Ambulatorio Municipal de [GEOGRAPHIC_DATA]" at bounding box center [310, 151] width 97 height 6
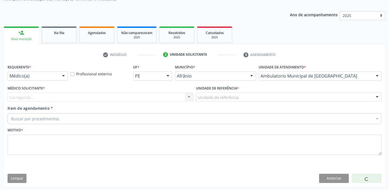
drag, startPoint x: 205, startPoint y: 94, endPoint x: 208, endPoint y: 120, distance: 25.8
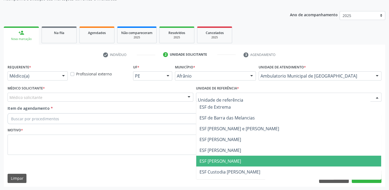
click at [213, 157] on span "ESF [PERSON_NAME]" at bounding box center [288, 160] width 185 height 11
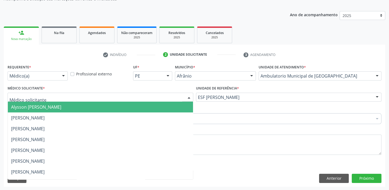
click at [22, 105] on span "Alysson Rodrigo Ferreira Cavalcanti" at bounding box center [36, 107] width 50 height 6
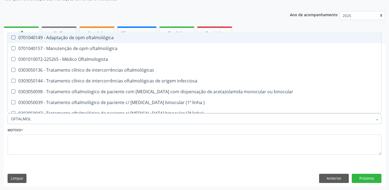
type input "OFTALMOLO"
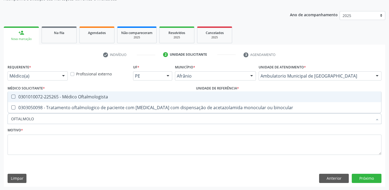
click at [38, 96] on div "0301010072-225265 - Médico Oftalmologista" at bounding box center [194, 96] width 367 height 4
checkbox Oftalmologista "true"
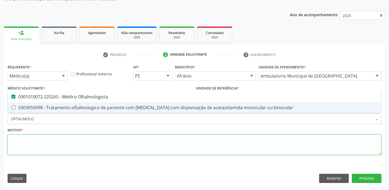
click at [19, 146] on textarea at bounding box center [195, 144] width 374 height 20
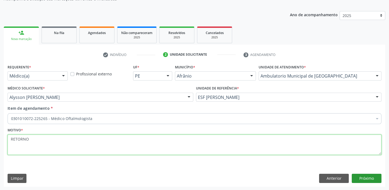
type textarea "RETORNO"
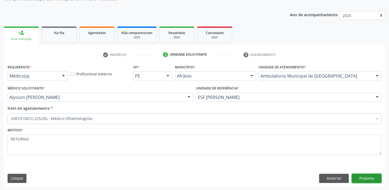
click at [360, 179] on button "Próximo" at bounding box center [366, 177] width 30 height 9
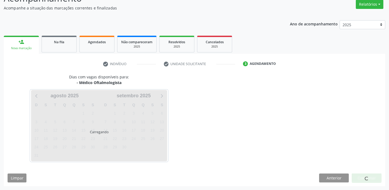
scroll to position [45, 0]
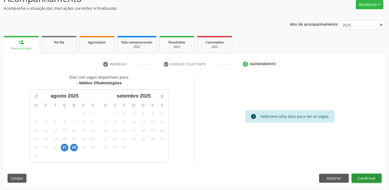
click at [368, 178] on button "Confirmar" at bounding box center [366, 177] width 30 height 9
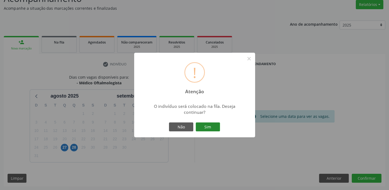
click at [217, 129] on button "Sim" at bounding box center [208, 126] width 24 height 9
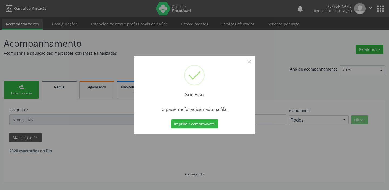
scroll to position [0, 0]
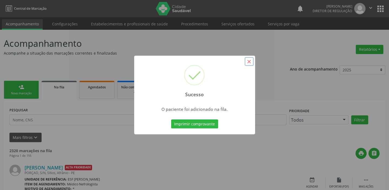
drag, startPoint x: 248, startPoint y: 61, endPoint x: 168, endPoint y: 61, distance: 79.8
click at [248, 61] on button "×" at bounding box center [248, 61] width 9 height 9
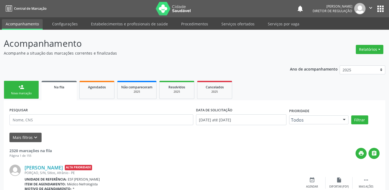
click at [13, 91] on div "Nova marcação" at bounding box center [21, 93] width 27 height 4
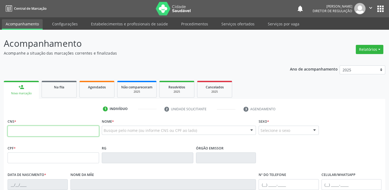
click at [23, 127] on input "text" at bounding box center [53, 130] width 91 height 11
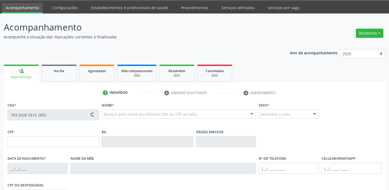
scroll to position [102, 0]
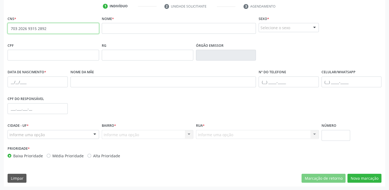
click at [51, 25] on input "703 2026 9315 2892" at bounding box center [53, 28] width 91 height 11
type input "7"
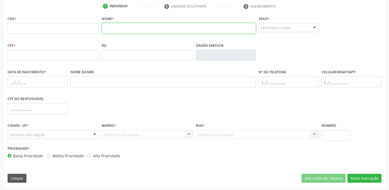
click at [114, 28] on input "text" at bounding box center [179, 28] width 154 height 11
type input "CANDIDO NUNES"
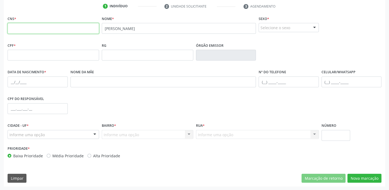
click at [60, 29] on input "text" at bounding box center [53, 28] width 91 height 11
click at [59, 26] on input "text" at bounding box center [53, 28] width 91 height 11
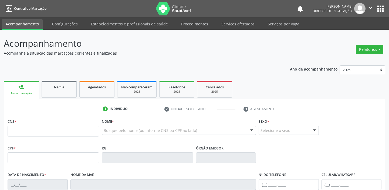
scroll to position [102, 0]
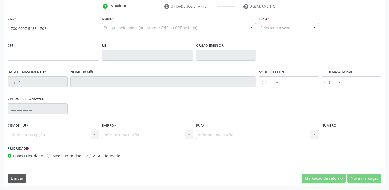
type input "700 0027 5433 1705"
type input "185.705.044-46"
type input "[DATE]"
type input "Cicera [PERSON_NAME]"
type input "[PHONE_NUMBER]"
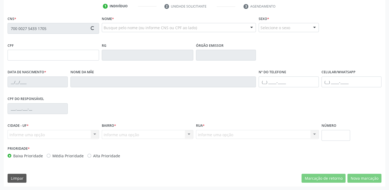
type input "[PHONE_NUMBER]"
type input "055.835.124-74"
type input "S/N"
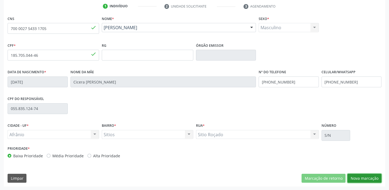
click at [357, 177] on button "Nova marcação" at bounding box center [364, 177] width 34 height 9
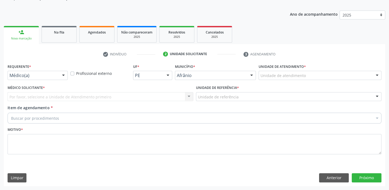
scroll to position [54, 0]
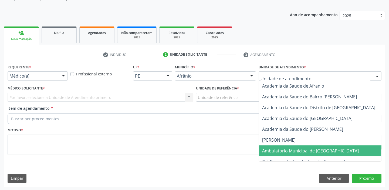
click at [272, 150] on span "Ambulatorio Municipal de [GEOGRAPHIC_DATA]" at bounding box center [310, 151] width 97 height 6
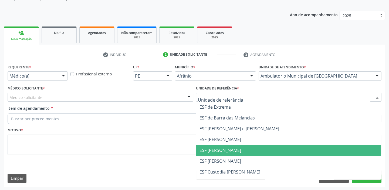
click at [219, 151] on span "ESF [PERSON_NAME]" at bounding box center [220, 150] width 42 height 6
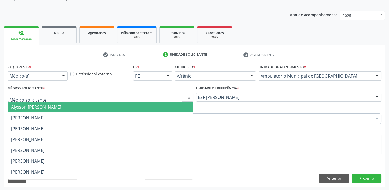
click at [26, 107] on span "Alysson [PERSON_NAME]" at bounding box center [36, 107] width 50 height 6
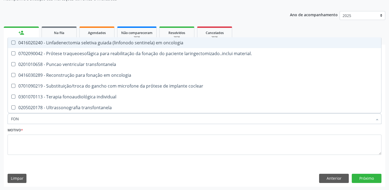
type input "FONO"
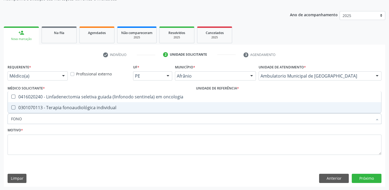
click at [40, 106] on div "0301070113 - Terapia fonoaudiológica individual" at bounding box center [194, 107] width 367 height 4
checkbox individual "true"
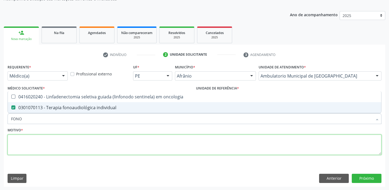
click at [22, 142] on textarea at bounding box center [195, 144] width 374 height 20
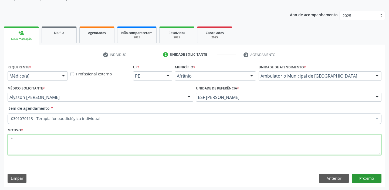
type textarea "*"
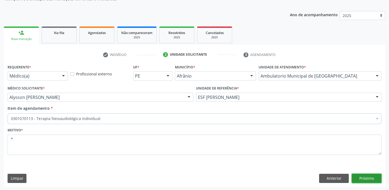
click at [366, 175] on button "Próximo" at bounding box center [366, 177] width 30 height 9
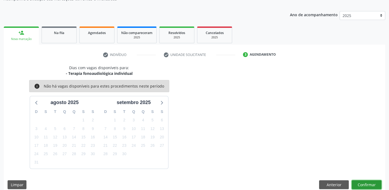
click at [367, 181] on button "Confirmar" at bounding box center [366, 184] width 30 height 9
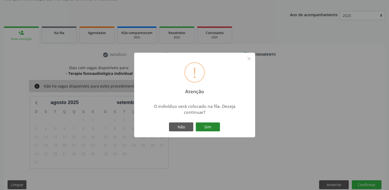
click at [216, 126] on button "Sim" at bounding box center [208, 126] width 24 height 9
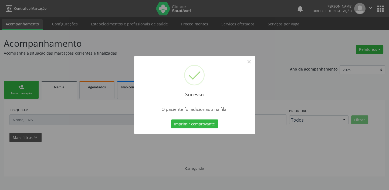
scroll to position [0, 0]
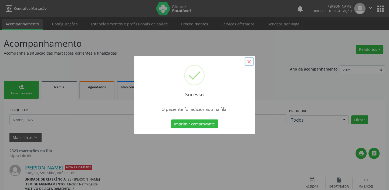
click at [250, 63] on button "×" at bounding box center [248, 61] width 9 height 9
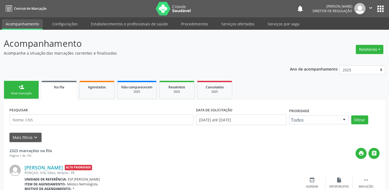
click at [17, 90] on link "person_add Nova marcação" at bounding box center [21, 90] width 35 height 18
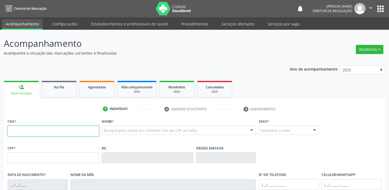
click at [17, 128] on input "text" at bounding box center [53, 130] width 91 height 11
type input "700 0027 5433 1705"
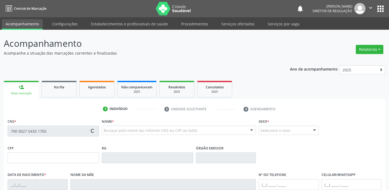
type input "185.705.044-46"
type input "[DATE]"
type input "Cicera [PERSON_NAME]"
type input "[PHONE_NUMBER]"
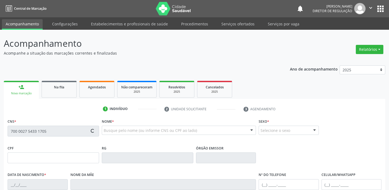
type input "055.835.124-74"
type input "S/N"
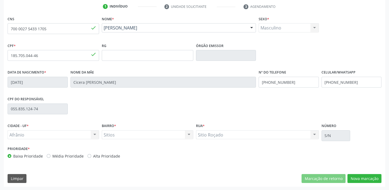
scroll to position [102, 0]
click at [361, 175] on button "Nova marcação" at bounding box center [364, 177] width 34 height 9
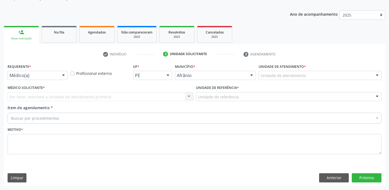
scroll to position [54, 0]
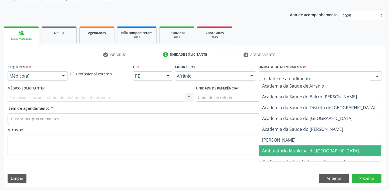
click at [297, 150] on span "Ambulatorio Municipal de [GEOGRAPHIC_DATA]" at bounding box center [310, 151] width 97 height 6
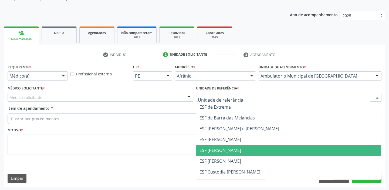
click at [220, 148] on span "ESF [PERSON_NAME]" at bounding box center [220, 150] width 42 height 6
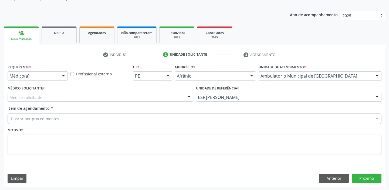
click at [16, 93] on div "Médico solicitante" at bounding box center [101, 97] width 186 height 9
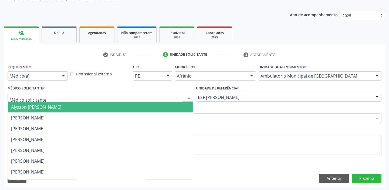
click at [21, 108] on span "Alysson [PERSON_NAME]" at bounding box center [36, 107] width 50 height 6
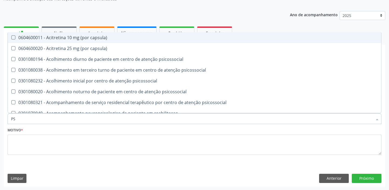
type input "P"
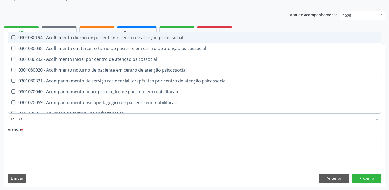
type input "PSICOP"
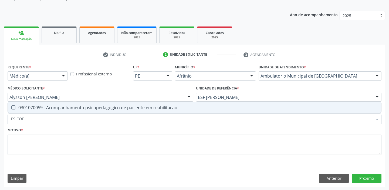
click at [42, 107] on div "0301070059 - Acompanhamento psicopedagogico de paciente em reabilitacao" at bounding box center [194, 107] width 367 height 4
checkbox reabilitacao "true"
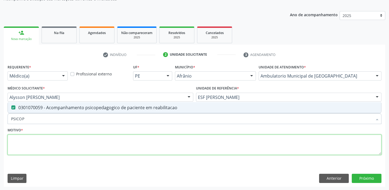
click at [20, 137] on textarea at bounding box center [195, 144] width 374 height 20
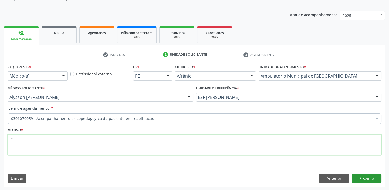
type textarea "*"
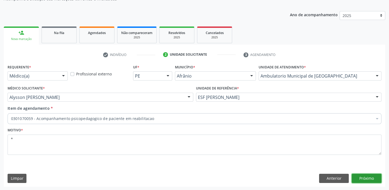
click at [365, 178] on button "Próximo" at bounding box center [366, 177] width 30 height 9
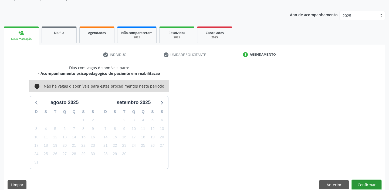
click at [361, 183] on button "Confirmar" at bounding box center [366, 184] width 30 height 9
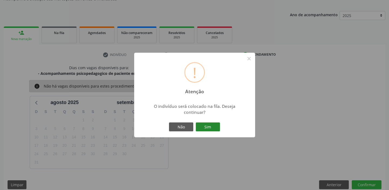
click at [197, 122] on button "Sim" at bounding box center [208, 126] width 24 height 9
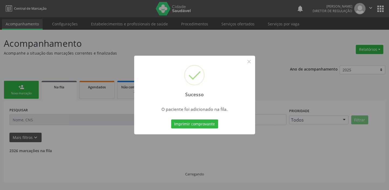
scroll to position [0, 0]
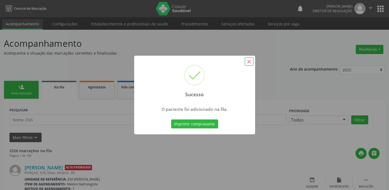
click at [248, 60] on button "×" at bounding box center [248, 61] width 9 height 9
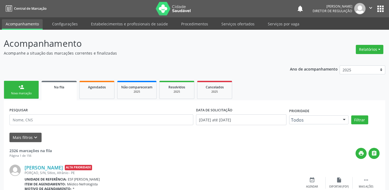
click at [15, 89] on link "person_add Nova marcação" at bounding box center [21, 90] width 35 height 18
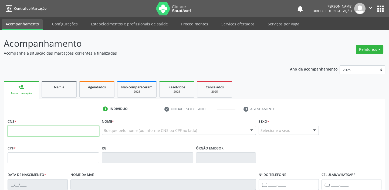
click at [24, 129] on input "text" at bounding box center [53, 130] width 91 height 11
type input "704 7017 6860 1535"
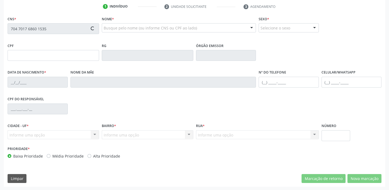
scroll to position [102, 0]
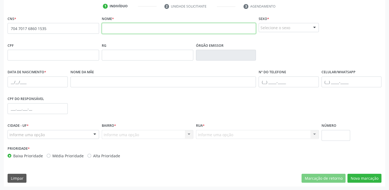
click at [132, 26] on input "text" at bounding box center [179, 28] width 154 height 11
type input "ENZO GABRIEL BARROS DA SILVA"
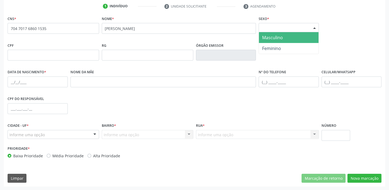
click at [281, 29] on div "Selecione o sexo" at bounding box center [288, 27] width 60 height 9
click at [281, 38] on span "Masculino" at bounding box center [272, 38] width 21 height 6
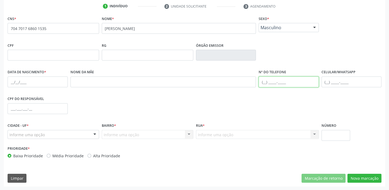
click at [269, 79] on input "text" at bounding box center [288, 81] width 60 height 11
type input "(87) 8111-7256"
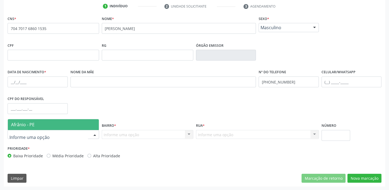
click at [31, 125] on span "Afrânio - PE" at bounding box center [22, 124] width 23 height 6
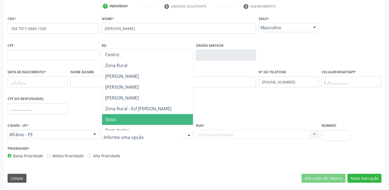
click at [117, 118] on span "Sitios" at bounding box center [147, 119] width 91 height 11
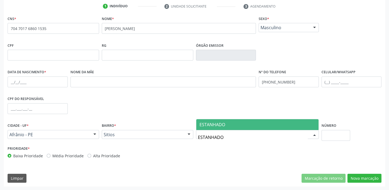
type input "ESTANHADO"
click at [218, 122] on span "ESTANHADO" at bounding box center [212, 124] width 26 height 6
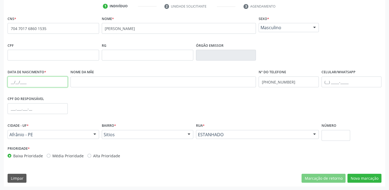
click at [12, 81] on input "text" at bounding box center [38, 81] width 60 height 11
type input "03/06/2020"
click at [364, 178] on button "Nova marcação" at bounding box center [364, 177] width 34 height 9
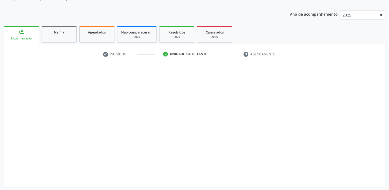
scroll to position [54, 0]
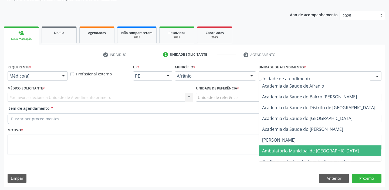
click at [283, 148] on span "Ambulatorio Municipal de [GEOGRAPHIC_DATA]" at bounding box center [310, 151] width 97 height 6
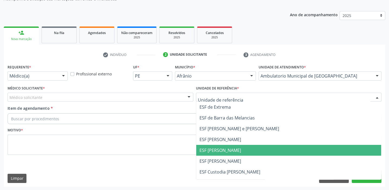
click at [208, 153] on span "ESF [PERSON_NAME]" at bounding box center [288, 150] width 185 height 11
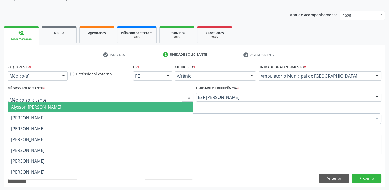
click at [33, 107] on span "Alysson Rodrigo Ferreira Cavalcanti" at bounding box center [36, 107] width 50 height 6
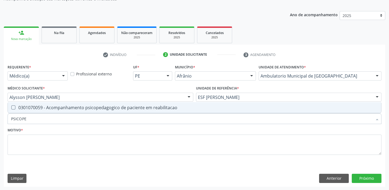
type input "PSICOPED"
drag, startPoint x: 32, startPoint y: 104, endPoint x: 31, endPoint y: 108, distance: 3.5
click at [32, 105] on div "0301070059 - Acompanhamento psicopedagogico de paciente em reabilitacao" at bounding box center [194, 107] width 367 height 4
checkbox reabilitacao "true"
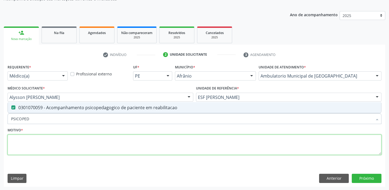
click at [32, 141] on textarea at bounding box center [195, 144] width 374 height 20
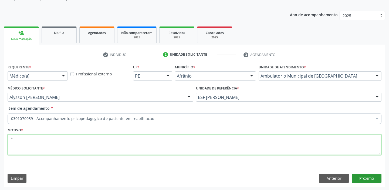
type textarea "*"
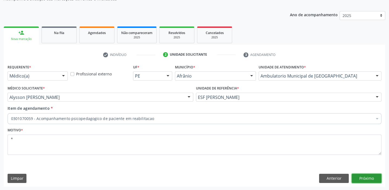
click at [366, 177] on button "Próximo" at bounding box center [366, 177] width 30 height 9
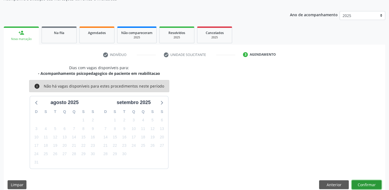
click at [365, 184] on button "Confirmar" at bounding box center [366, 184] width 30 height 9
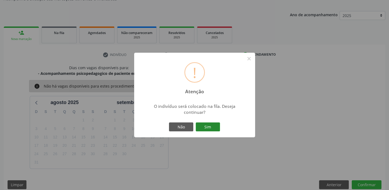
click at [207, 125] on button "Sim" at bounding box center [208, 126] width 24 height 9
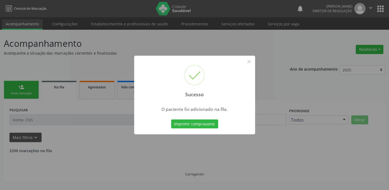
scroll to position [0, 0]
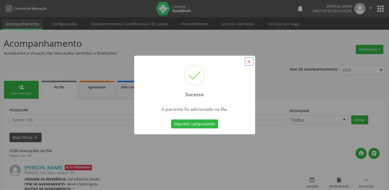
drag, startPoint x: 252, startPoint y: 61, endPoint x: 238, endPoint y: 60, distance: 14.9
click at [252, 61] on button "×" at bounding box center [248, 61] width 9 height 9
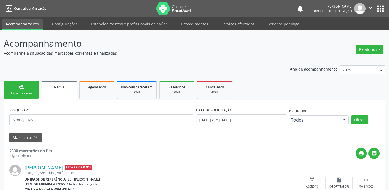
click at [22, 93] on div "Nova marcação" at bounding box center [21, 93] width 27 height 4
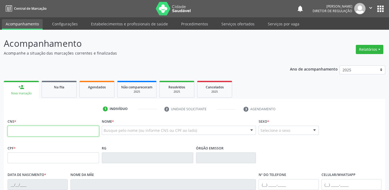
click at [25, 129] on input "text" at bounding box center [53, 130] width 91 height 11
type input "705 6004 7892 0113"
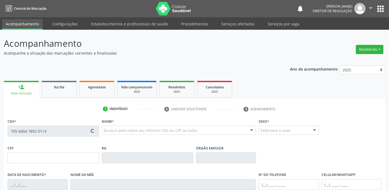
type input "30/06/1978"
type input "Izabel Martins de Lima"
type input "(87) 98844-6191"
type input "210"
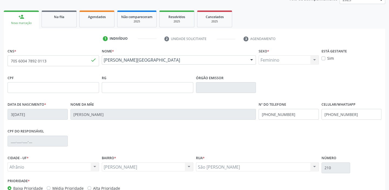
scroll to position [102, 0]
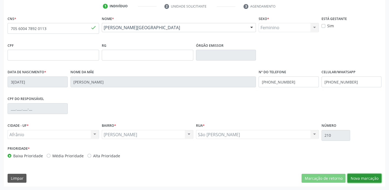
click at [359, 178] on button "Nova marcação" at bounding box center [364, 177] width 34 height 9
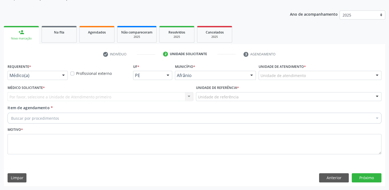
scroll to position [54, 0]
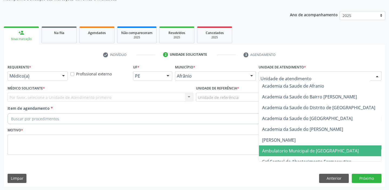
click at [273, 146] on span "Ambulatorio Municipal de [GEOGRAPHIC_DATA]" at bounding box center [325, 150] width 132 height 11
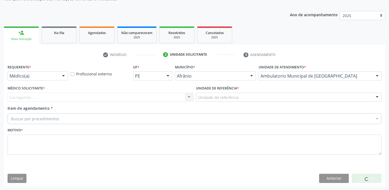
click at [212, 100] on div "Unidade de referência" at bounding box center [289, 97] width 186 height 9
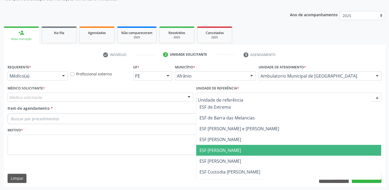
click at [212, 151] on span "ESF [PERSON_NAME]" at bounding box center [220, 150] width 42 height 6
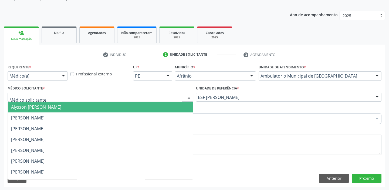
click at [29, 109] on span "Alysson Rodrigo Ferreira Cavalcanti" at bounding box center [36, 107] width 50 height 6
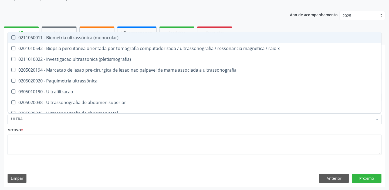
type input "ULTRAS"
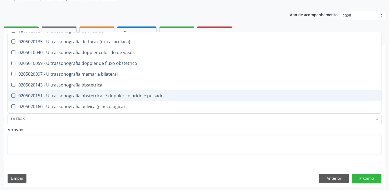
scroll to position [167, 0]
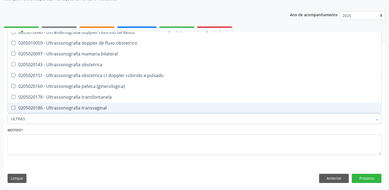
drag, startPoint x: 57, startPoint y: 105, endPoint x: 36, endPoint y: 111, distance: 20.9
click at [56, 106] on div "0205020186 - Ultrassonografia transvaginal" at bounding box center [194, 107] width 367 height 4
checkbox transvaginal "true"
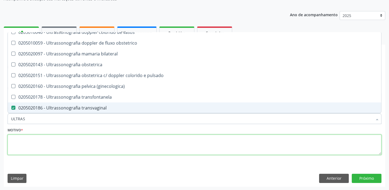
click at [13, 138] on textarea at bounding box center [195, 144] width 374 height 20
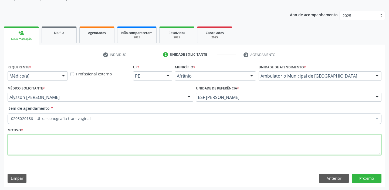
scroll to position [0, 0]
type textarea "*DOR PELVICA"
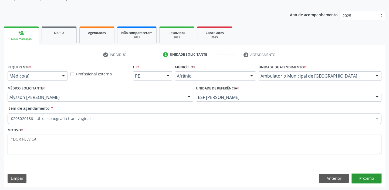
click at [367, 176] on button "Próximo" at bounding box center [366, 177] width 30 height 9
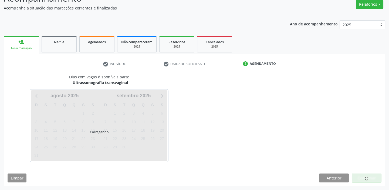
scroll to position [45, 0]
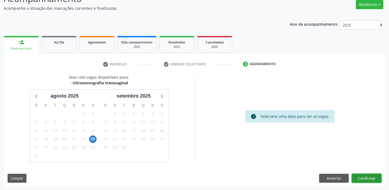
click at [361, 176] on button "Confirmar" at bounding box center [366, 177] width 30 height 9
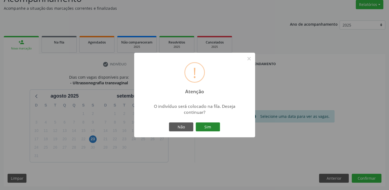
click at [209, 126] on button "Sim" at bounding box center [208, 126] width 24 height 9
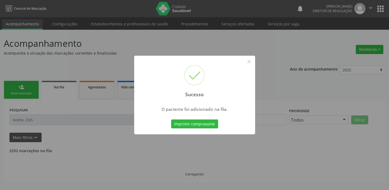
scroll to position [0, 0]
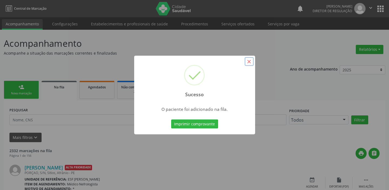
drag, startPoint x: 249, startPoint y: 60, endPoint x: 53, endPoint y: 66, distance: 195.4
click at [245, 60] on button "×" at bounding box center [248, 61] width 9 height 9
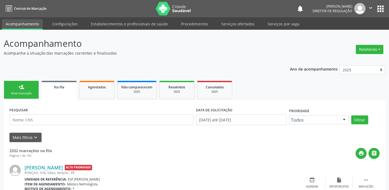
click at [27, 90] on link "person_add Nova marcação" at bounding box center [21, 90] width 35 height 18
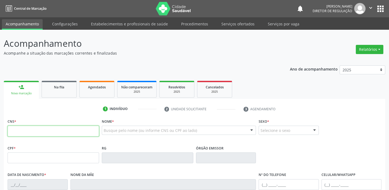
click at [29, 134] on input "text" at bounding box center [53, 130] width 91 height 11
type input "701 8002 6192 3876"
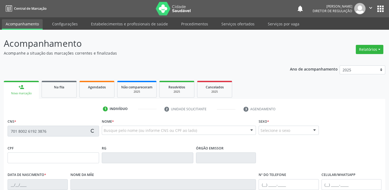
type input "030.864.554-54"
type input "23/03/1952"
type input "Antônia Martins dos Anjos"
type input "(87) 98803-0166"
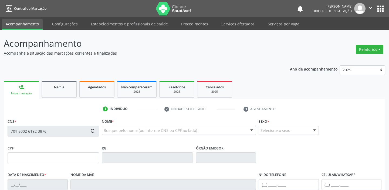
type input "S/N"
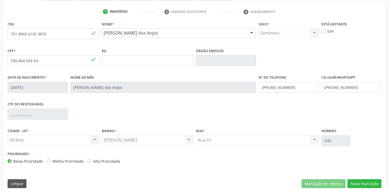
scroll to position [102, 0]
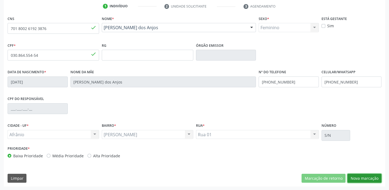
click at [354, 174] on button "Nova marcação" at bounding box center [364, 177] width 34 height 9
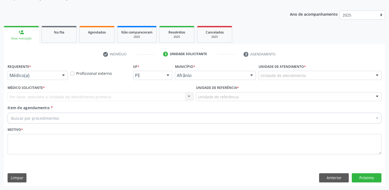
scroll to position [54, 0]
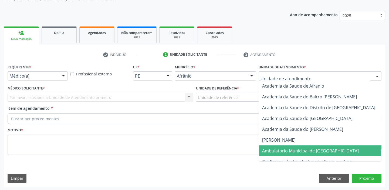
click at [273, 149] on span "Ambulatorio Municipal de [GEOGRAPHIC_DATA]" at bounding box center [310, 151] width 97 height 6
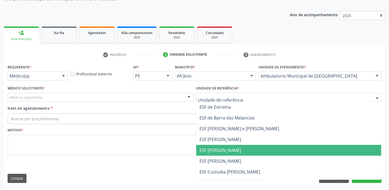
click at [218, 154] on span "ESF [PERSON_NAME]" at bounding box center [288, 150] width 185 height 11
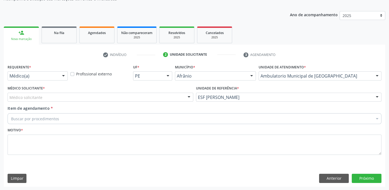
click at [30, 100] on div "Médico solicitante" at bounding box center [101, 97] width 186 height 9
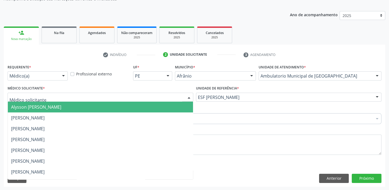
click at [31, 110] on span "Alysson Rodrigo Ferreira Cavalcanti" at bounding box center [100, 106] width 185 height 11
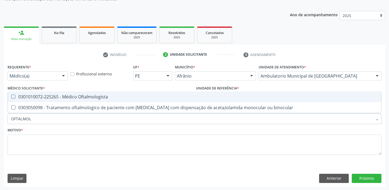
type input "OFTALMOLO"
click at [13, 98] on span "0301010072-225265 - Médico Oftalmologista" at bounding box center [194, 96] width 373 height 11
checkbox Oftalmologista "true"
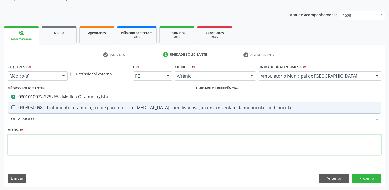
click at [19, 137] on textarea at bounding box center [195, 144] width 374 height 20
checkbox binocular "true"
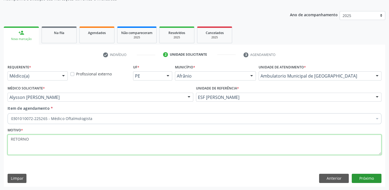
type textarea "RETORNO"
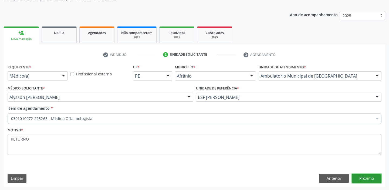
click at [366, 176] on button "Próximo" at bounding box center [366, 177] width 30 height 9
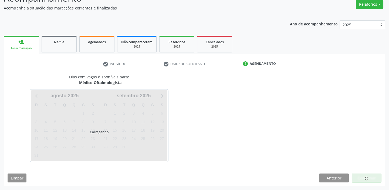
scroll to position [45, 0]
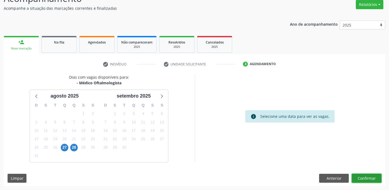
click at [362, 175] on button "Confirmar" at bounding box center [366, 177] width 30 height 9
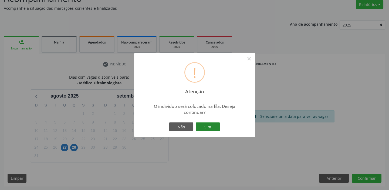
click at [215, 126] on button "Sim" at bounding box center [208, 126] width 24 height 9
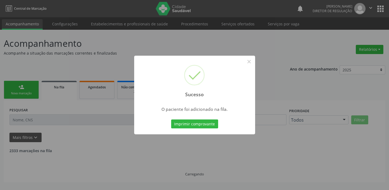
scroll to position [0, 0]
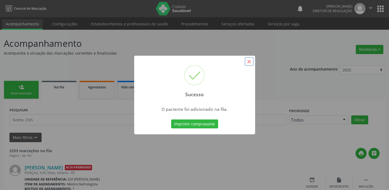
click at [246, 60] on button "×" at bounding box center [248, 61] width 9 height 9
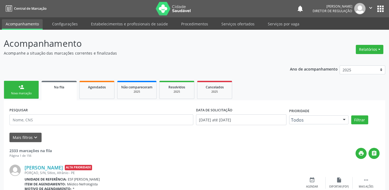
click at [22, 95] on div "Nova marcação" at bounding box center [21, 93] width 27 height 4
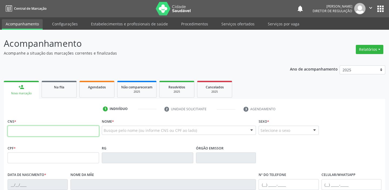
click at [27, 127] on input "text" at bounding box center [53, 130] width 91 height 11
type input "701 0008 1395 9899"
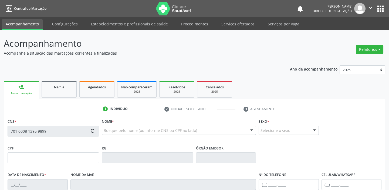
type input "745.322.434-91"
type input "25/01/1968"
type input "Albertina Vieira de Sousa"
type input "(87) 99640-8450"
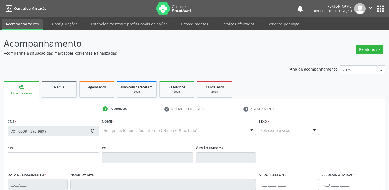
type input "S/N"
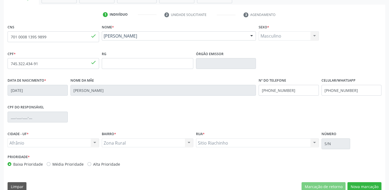
scroll to position [102, 0]
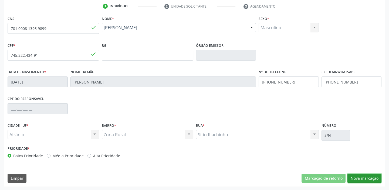
click at [367, 177] on button "Nova marcação" at bounding box center [364, 177] width 34 height 9
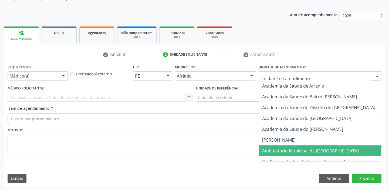
click at [275, 155] on span "Ambulatorio Municipal de [GEOGRAPHIC_DATA]" at bounding box center [325, 150] width 132 height 11
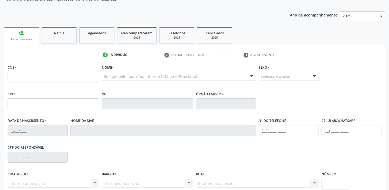
scroll to position [54, 0]
type input "704 7067 9342 2430"
type input "075.883.054-87"
type input "02/10/1937"
type input "Avelina Maria de Jesus"
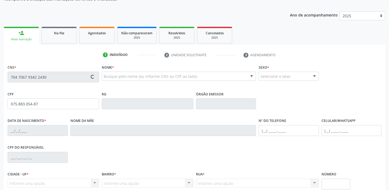
type input "(87) 99640-2673"
type input "50"
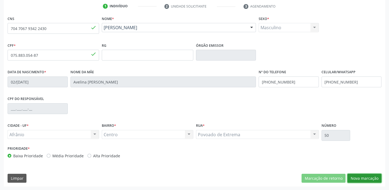
click at [358, 176] on button "Nova marcação" at bounding box center [364, 177] width 34 height 9
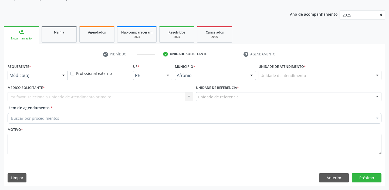
scroll to position [54, 0]
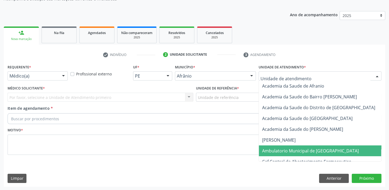
click at [276, 150] on span "Ambulatorio Municipal de [GEOGRAPHIC_DATA]" at bounding box center [310, 151] width 97 height 6
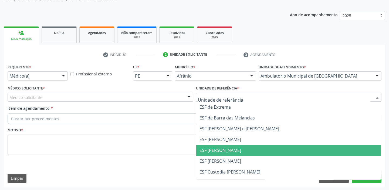
click at [215, 151] on span "ESF [PERSON_NAME]" at bounding box center [220, 150] width 42 height 6
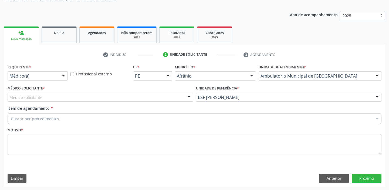
drag, startPoint x: 19, startPoint y: 96, endPoint x: 20, endPoint y: 103, distance: 7.1
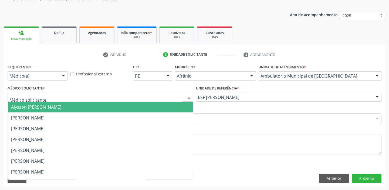
click at [20, 104] on span "Alysson [PERSON_NAME]" at bounding box center [36, 107] width 50 height 6
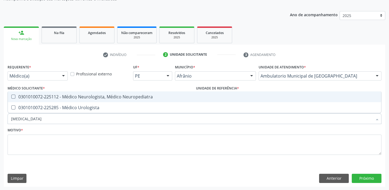
type input "UROLOGISTA"
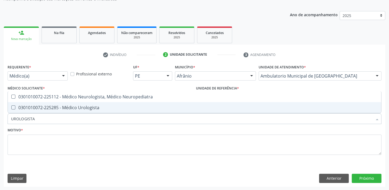
click at [26, 110] on span "0301010072-225285 - Médico Urologista" at bounding box center [194, 107] width 373 height 11
checkbox Urologista "true"
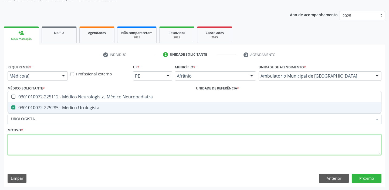
click at [24, 138] on textarea at bounding box center [195, 144] width 374 height 20
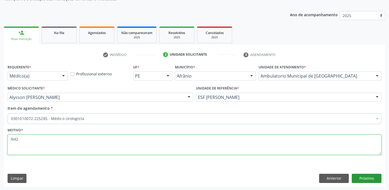
type textarea "N42"
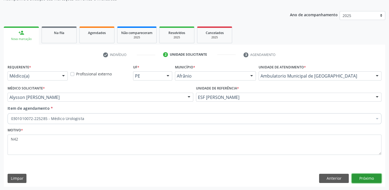
click at [366, 178] on button "Próximo" at bounding box center [366, 177] width 30 height 9
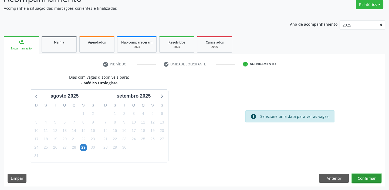
click at [363, 174] on button "Confirmar" at bounding box center [366, 177] width 30 height 9
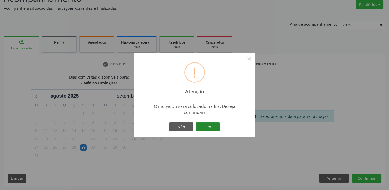
click at [216, 124] on button "Sim" at bounding box center [208, 126] width 24 height 9
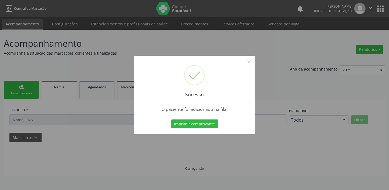
scroll to position [0, 0]
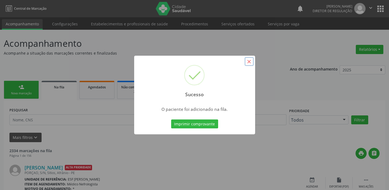
click at [247, 63] on button "×" at bounding box center [248, 61] width 9 height 9
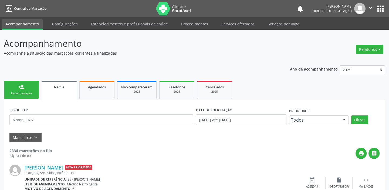
click at [23, 84] on div "person_add" at bounding box center [21, 87] width 6 height 6
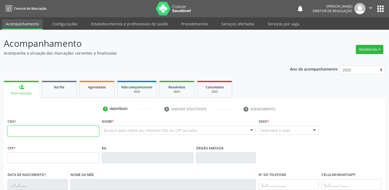
click at [26, 129] on input "text" at bounding box center [53, 130] width 91 height 11
type input "704 7067 9342 2430"
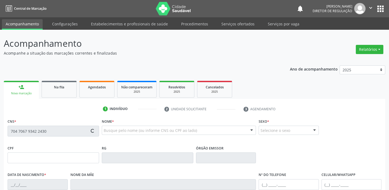
type input "075.883.054-87"
type input "02/10/1937"
type input "Avelina Maria de Jesus"
type input "(87) 99640-2673"
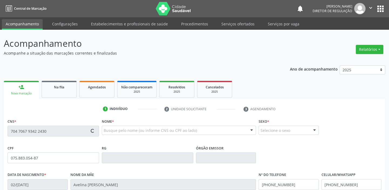
type input "50"
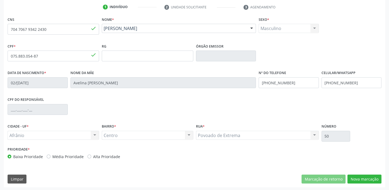
scroll to position [102, 0]
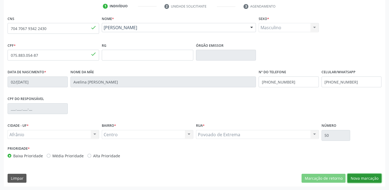
click at [360, 178] on button "Nova marcação" at bounding box center [364, 177] width 34 height 9
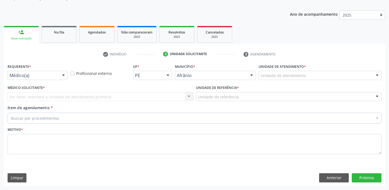
scroll to position [54, 0]
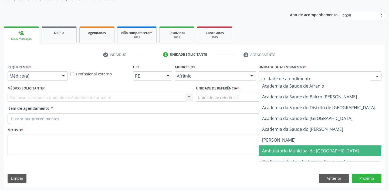
click at [282, 152] on span "Ambulatorio Municipal de [GEOGRAPHIC_DATA]" at bounding box center [310, 151] width 97 height 6
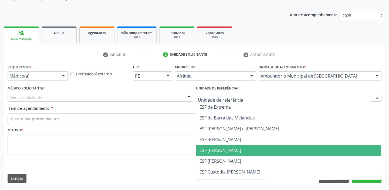
click at [215, 154] on span "ESF [PERSON_NAME]" at bounding box center [288, 150] width 185 height 11
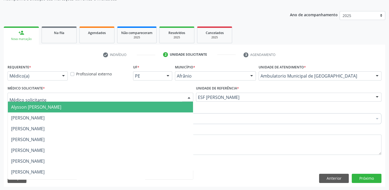
click at [24, 105] on span "Alysson [PERSON_NAME]" at bounding box center [36, 107] width 50 height 6
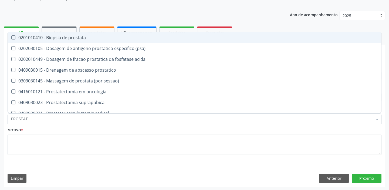
type input "PROSTATA"
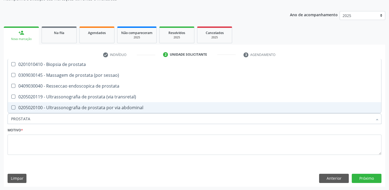
click at [37, 105] on div "0205020100 - Ultrassonografia de prostata por via abdominal" at bounding box center [194, 107] width 367 height 4
checkbox abdominal "true"
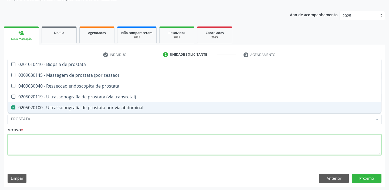
click at [11, 143] on textarea at bounding box center [195, 144] width 374 height 20
checkbox sessao\) "true"
checkbox abdominal "false"
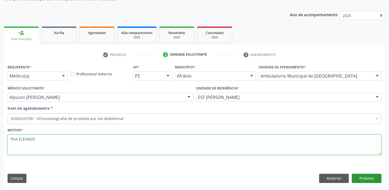
type textarea "PSA ELEVADO"
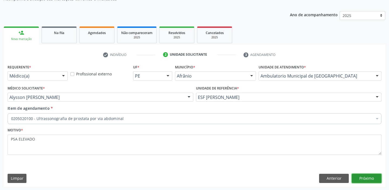
click at [359, 175] on button "Próximo" at bounding box center [366, 177] width 30 height 9
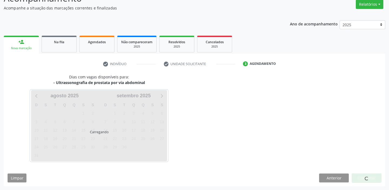
scroll to position [45, 0]
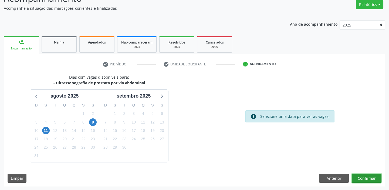
click at [358, 180] on button "Confirmar" at bounding box center [366, 177] width 30 height 9
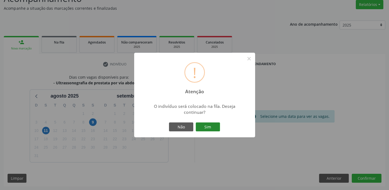
click at [211, 125] on button "Sim" at bounding box center [208, 126] width 24 height 9
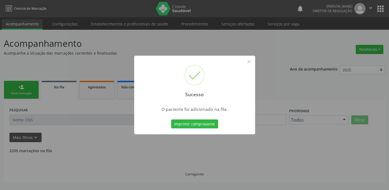
scroll to position [0, 0]
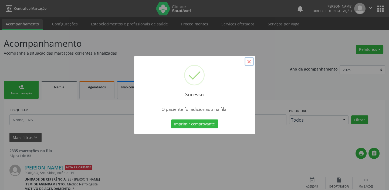
click at [250, 63] on button "×" at bounding box center [248, 61] width 9 height 9
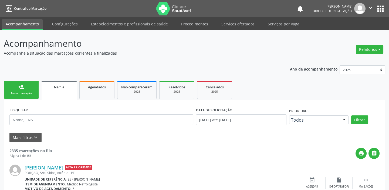
click at [28, 86] on link "person_add Nova marcação" at bounding box center [21, 90] width 35 height 18
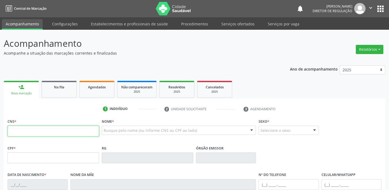
click at [23, 132] on input "text" at bounding box center [53, 130] width 91 height 11
type input "704 8070 5678 5646"
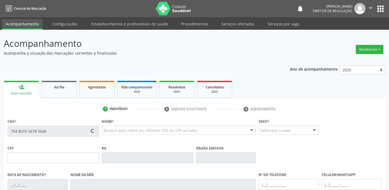
type input "028.017.194-39"
type input "06/01/1972"
type input "Isaura Bruna Pereira de Carvalho"
type input "(87) 98863-4735"
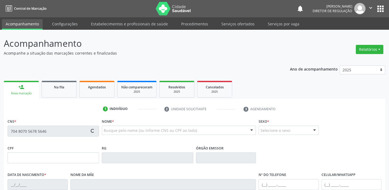
type input "S/N"
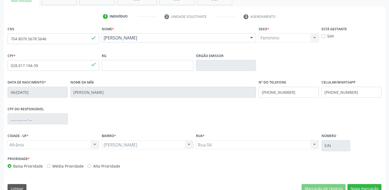
scroll to position [98, 0]
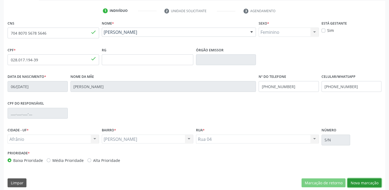
click at [354, 182] on button "Nova marcação" at bounding box center [364, 182] width 34 height 9
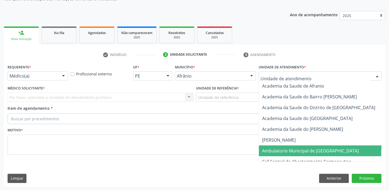
click at [273, 151] on span "Ambulatorio Municipal de [GEOGRAPHIC_DATA]" at bounding box center [310, 151] width 97 height 6
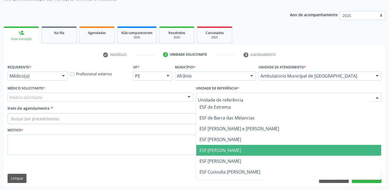
click at [220, 152] on span "ESF [PERSON_NAME]" at bounding box center [220, 150] width 42 height 6
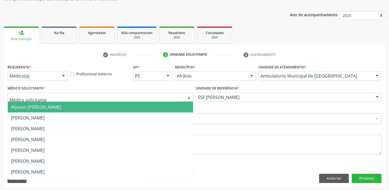
click at [16, 107] on span "Alysson Rodrigo Ferreira Cavalcanti" at bounding box center [36, 107] width 50 height 6
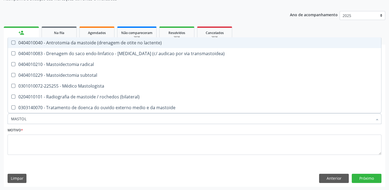
type input "MASTOLO"
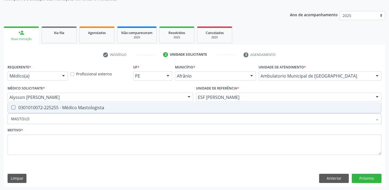
click at [15, 104] on span "0301010072-225255 - Médico Mastologista" at bounding box center [194, 107] width 373 height 11
checkbox Mastologista "true"
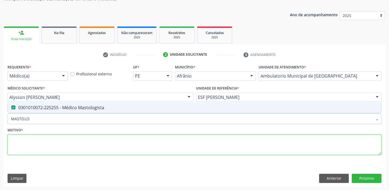
click at [22, 142] on textarea at bounding box center [195, 144] width 374 height 20
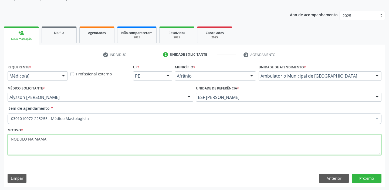
type textarea "NODULO NA MAMA"
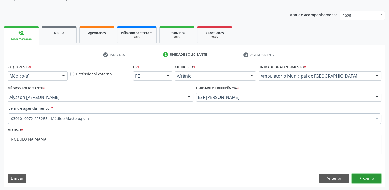
click at [368, 177] on button "Próximo" at bounding box center [366, 177] width 30 height 9
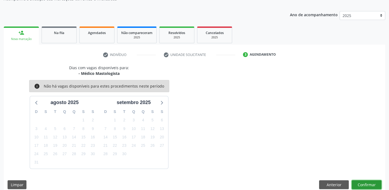
click at [360, 183] on button "Confirmar" at bounding box center [366, 184] width 30 height 9
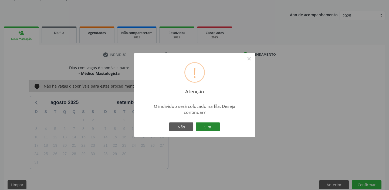
click at [211, 126] on button "Sim" at bounding box center [208, 126] width 24 height 9
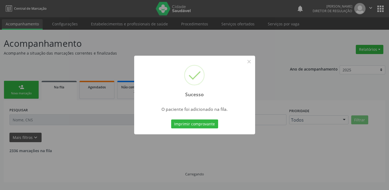
scroll to position [0, 0]
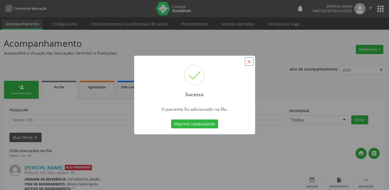
click at [248, 62] on button "×" at bounding box center [248, 61] width 9 height 9
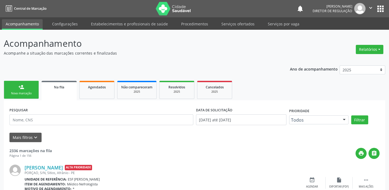
click at [11, 89] on link "person_add Nova marcação" at bounding box center [21, 90] width 35 height 18
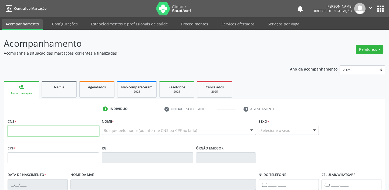
click at [27, 131] on input "text" at bounding box center [53, 130] width 91 height 11
type input "704 8070 5678 5646"
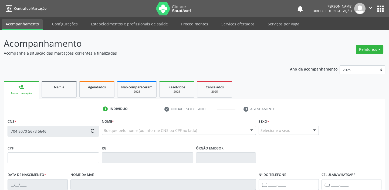
type input "028.017.194-39"
type input "06/01/1972"
type input "Isaura Bruna Pereira de Carvalho"
type input "(87) 98863-4735"
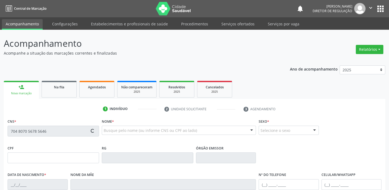
type input "S/N"
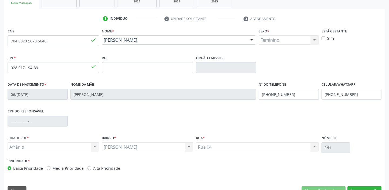
scroll to position [102, 0]
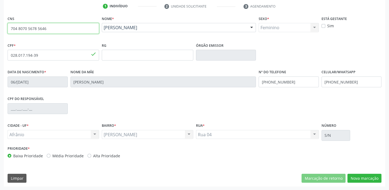
click at [57, 32] on input "704 8070 5678 5646" at bounding box center [53, 28] width 91 height 11
type input "7"
type input "700 0073 3866 5502"
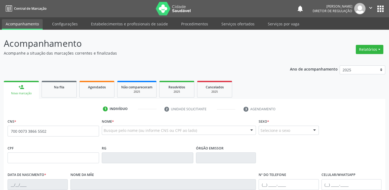
type input "700 0073 3866 5502"
type input "499.355.424-91"
type input "[DATE]"
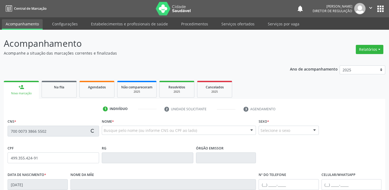
type input "[PERSON_NAME]"
type input "[PHONE_NUMBER]"
type input "25"
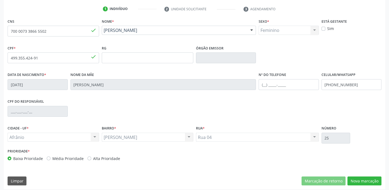
scroll to position [102, 0]
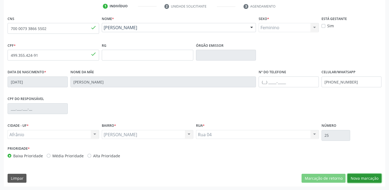
click at [360, 178] on button "Nova marcação" at bounding box center [364, 177] width 34 height 9
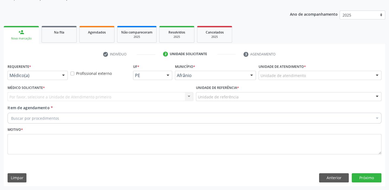
scroll to position [54, 0]
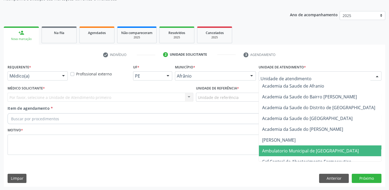
click at [273, 146] on span "Ambulatorio Municipal de [GEOGRAPHIC_DATA]" at bounding box center [325, 150] width 132 height 11
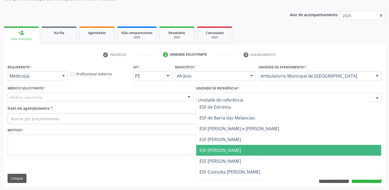
click at [210, 151] on span "ESF [PERSON_NAME]" at bounding box center [220, 150] width 42 height 6
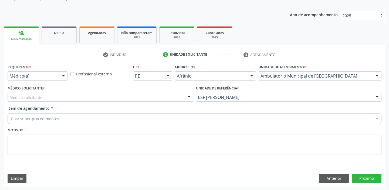
click at [16, 100] on div "Médico solicitante" at bounding box center [101, 97] width 186 height 9
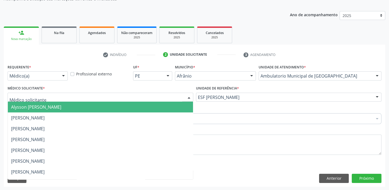
click at [19, 108] on span "Alysson [PERSON_NAME]" at bounding box center [36, 107] width 50 height 6
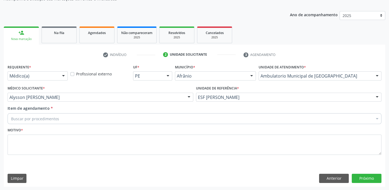
click at [18, 114] on div "Buscar por procedimentos" at bounding box center [195, 118] width 374 height 11
type input "U"
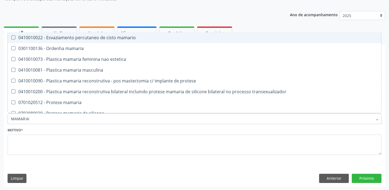
type input "MAMARIA"
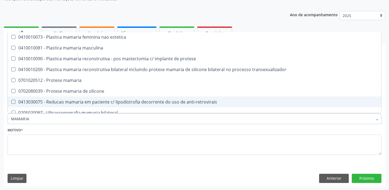
scroll to position [16, 0]
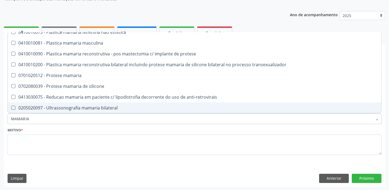
click at [46, 110] on div "0205020097 - Ultrassonografia mamaria bilateral" at bounding box center [194, 107] width 367 height 4
checkbox bilateral "true"
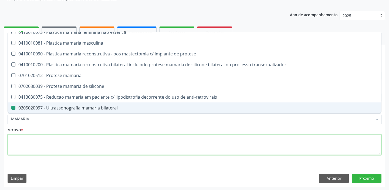
click at [20, 149] on textarea at bounding box center [195, 144] width 374 height 20
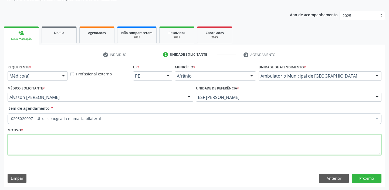
scroll to position [0, 0]
type textarea "NODULO MAMARIO"
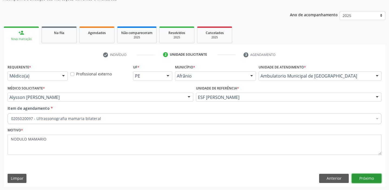
click at [364, 180] on button "Próximo" at bounding box center [366, 177] width 30 height 9
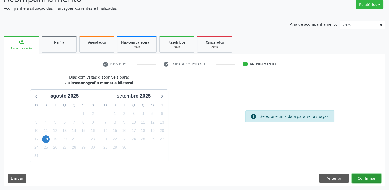
click at [371, 177] on button "Confirmar" at bounding box center [366, 177] width 30 height 9
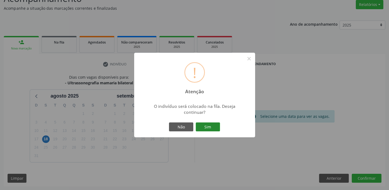
click at [214, 126] on button "Sim" at bounding box center [208, 126] width 24 height 9
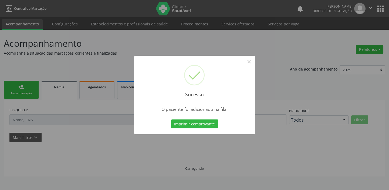
scroll to position [0, 0]
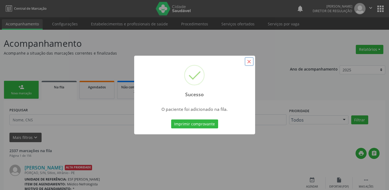
click at [247, 62] on button "×" at bounding box center [248, 61] width 9 height 9
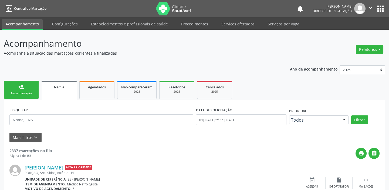
click at [11, 88] on link "person_add Nova marcação" at bounding box center [21, 90] width 35 height 18
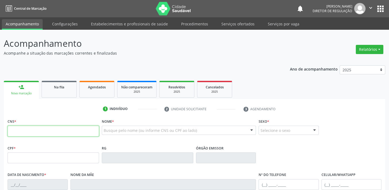
click at [51, 132] on input "text" at bounding box center [53, 130] width 91 height 11
type input "709 6096 9085 5274"
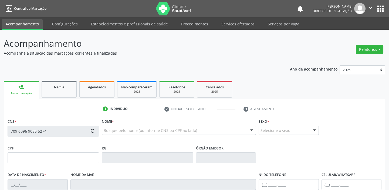
type input "078.328.763-10"
type input "05/[DATE]"
type input "[PERSON_NAME]"
type input "[PHONE_NUMBER]"
type input "064.272.443-10"
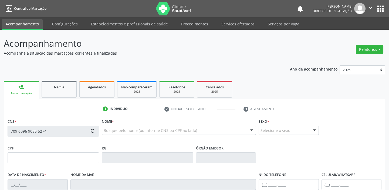
type input "118"
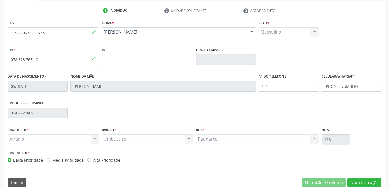
scroll to position [102, 0]
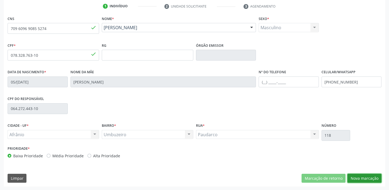
click at [357, 176] on button "Nova marcação" at bounding box center [364, 177] width 34 height 9
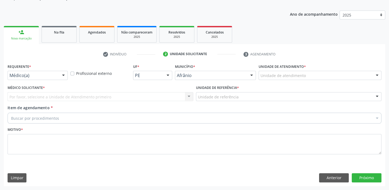
scroll to position [54, 0]
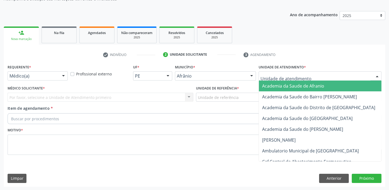
click at [266, 80] on div "Academia da Saude de Afranio Academia da Saude do Bairro [PERSON_NAME] Academia…" at bounding box center [319, 75] width 123 height 9
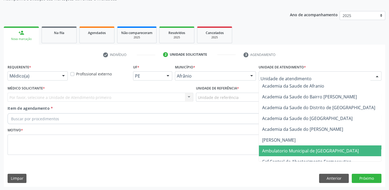
drag, startPoint x: 274, startPoint y: 149, endPoint x: 247, endPoint y: 131, distance: 32.7
click at [273, 149] on span "Ambulatorio Municipal de [GEOGRAPHIC_DATA]" at bounding box center [310, 151] width 97 height 6
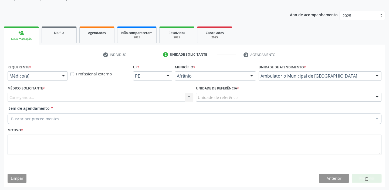
drag, startPoint x: 207, startPoint y: 93, endPoint x: 207, endPoint y: 96, distance: 3.3
click at [207, 93] on div "Unidade de referência" at bounding box center [289, 97] width 186 height 9
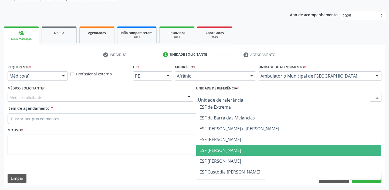
drag, startPoint x: 207, startPoint y: 149, endPoint x: 143, endPoint y: 127, distance: 67.7
click at [206, 148] on span "ESF [PERSON_NAME]" at bounding box center [220, 150] width 42 height 6
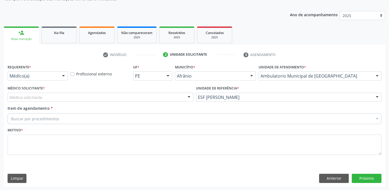
drag, startPoint x: 32, startPoint y: 97, endPoint x: 32, endPoint y: 102, distance: 5.4
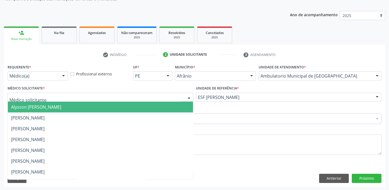
click at [32, 104] on span "Alysson [PERSON_NAME]" at bounding box center [36, 107] width 50 height 6
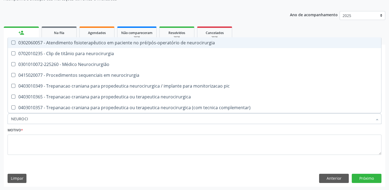
type input "NEUROCIR"
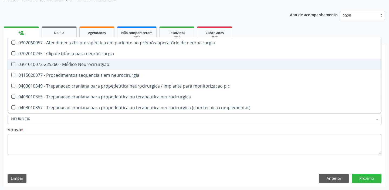
click at [76, 64] on div "0301010072-225260 - Médico Neurocirurgião" at bounding box center [194, 64] width 367 height 4
checkbox Neurocirurgião "true"
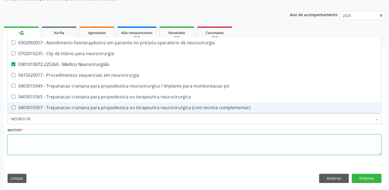
click at [28, 140] on textarea at bounding box center [195, 144] width 374 height 20
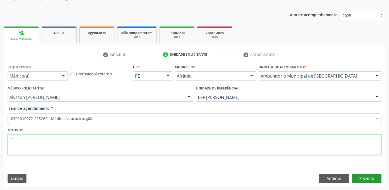
type textarea "*"
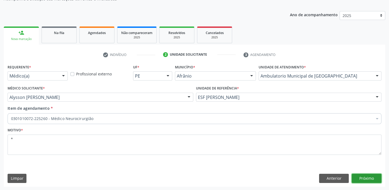
click at [364, 179] on button "Próximo" at bounding box center [366, 177] width 30 height 9
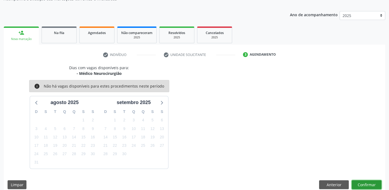
click at [365, 183] on button "Confirmar" at bounding box center [366, 184] width 30 height 9
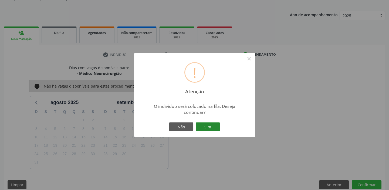
click at [208, 124] on button "Sim" at bounding box center [208, 126] width 24 height 9
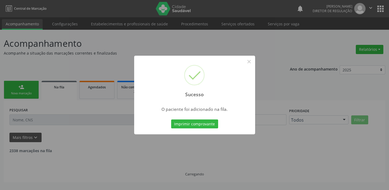
scroll to position [0, 0]
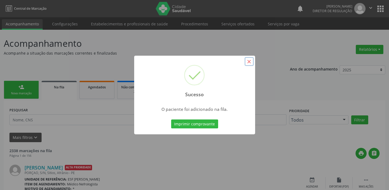
click at [248, 60] on button "×" at bounding box center [248, 61] width 9 height 9
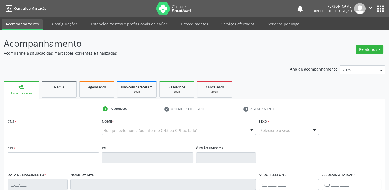
click at [29, 132] on input "text" at bounding box center [53, 130] width 91 height 11
type input "700 4045 8547 3050"
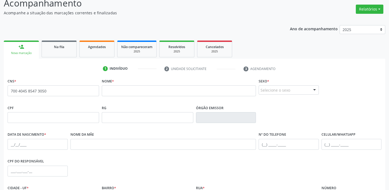
scroll to position [49, 0]
